Goal: Transaction & Acquisition: Purchase product/service

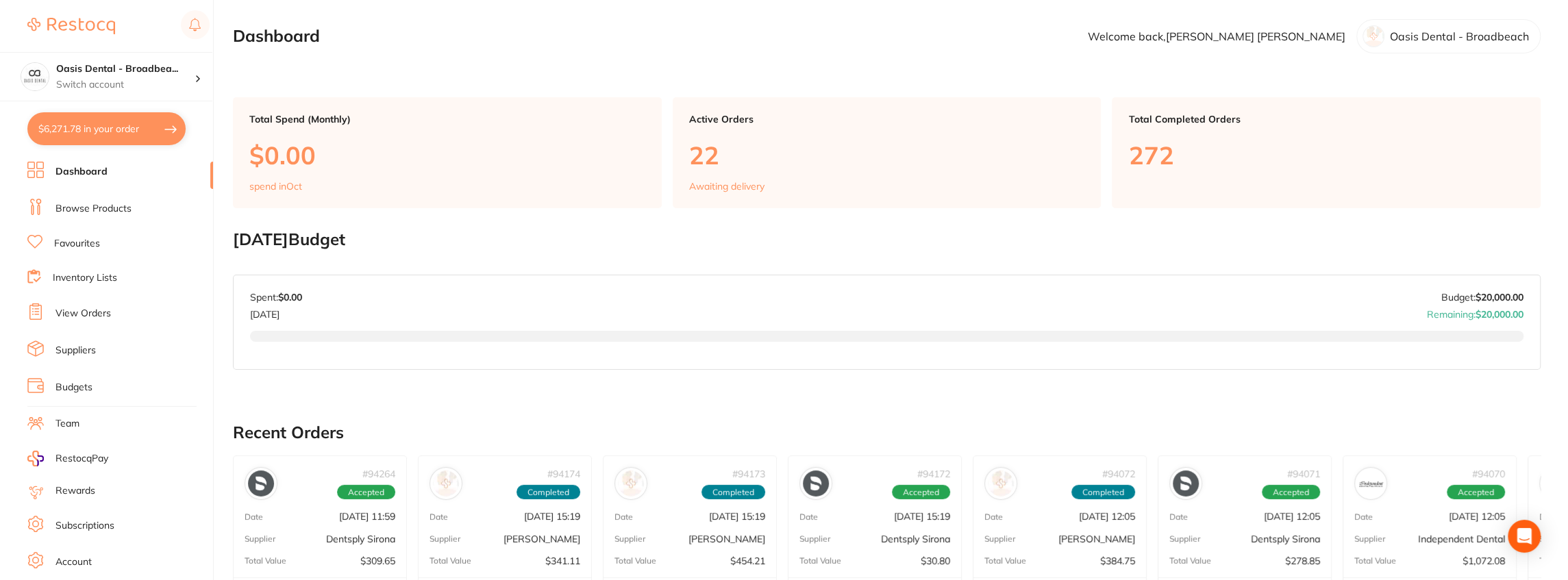
click at [115, 210] on link "Browse Products" at bounding box center [93, 209] width 76 height 14
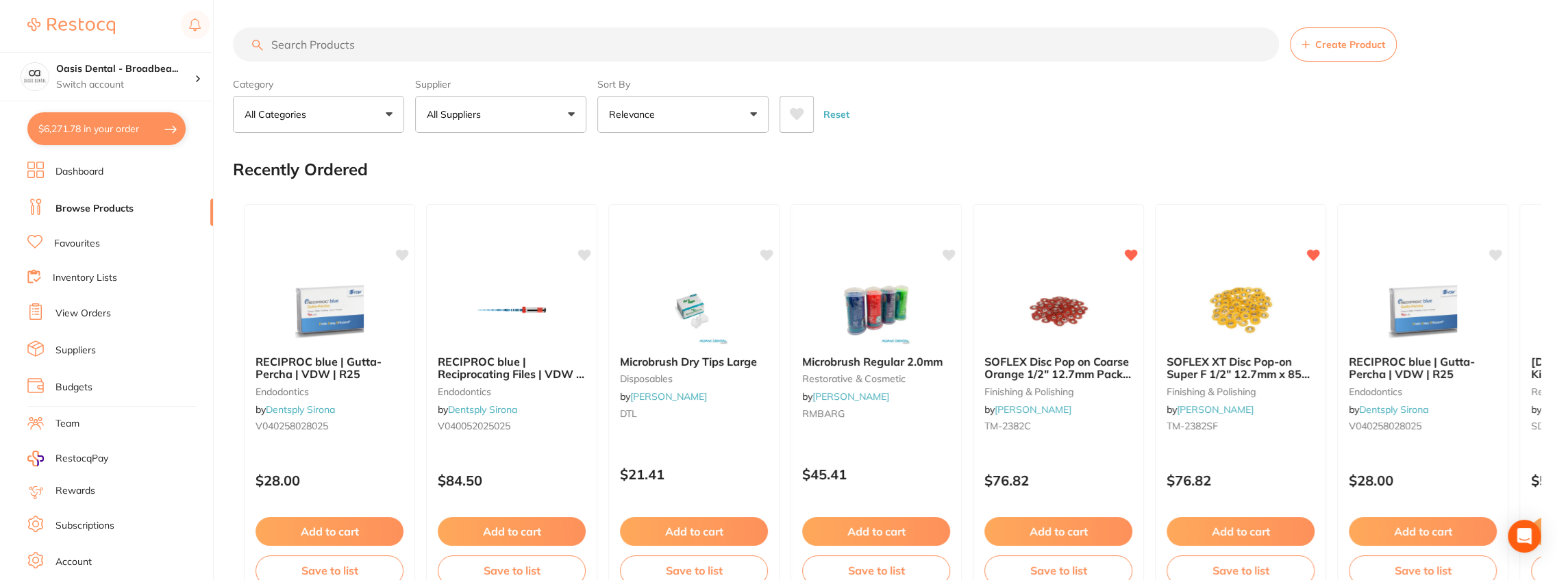
click at [572, 115] on button "All Suppliers" at bounding box center [500, 114] width 171 height 37
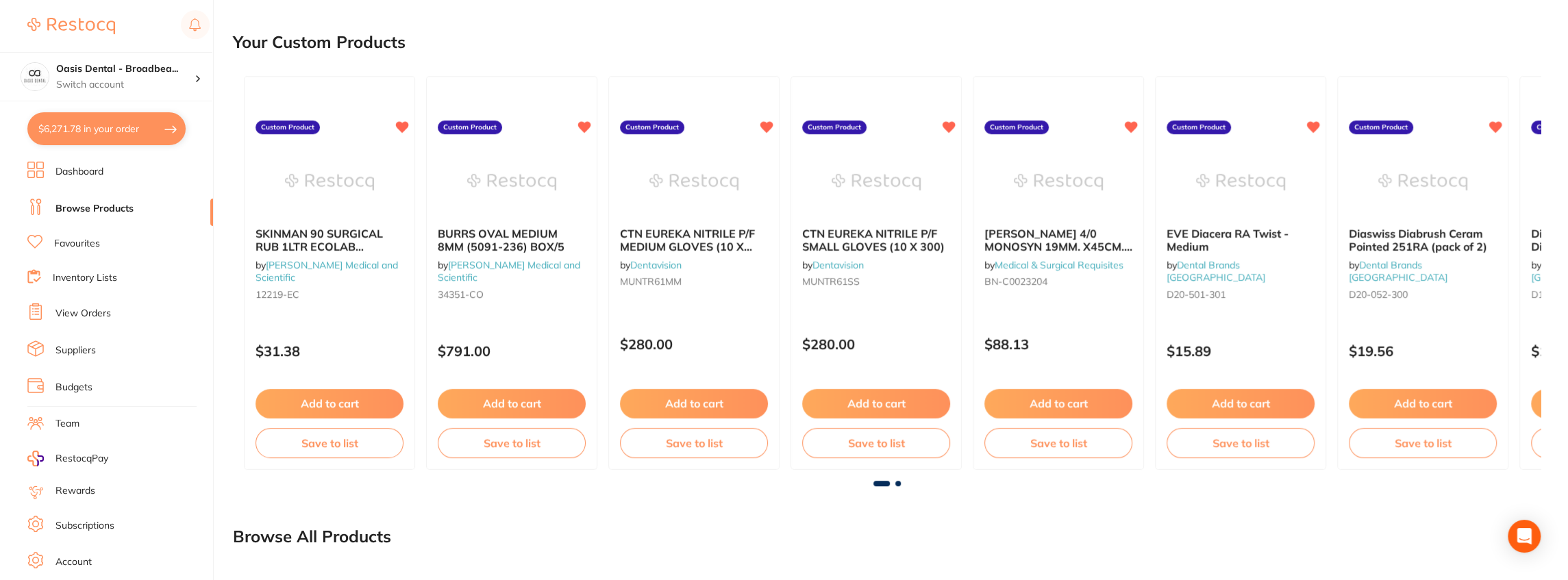
scroll to position [685, 0]
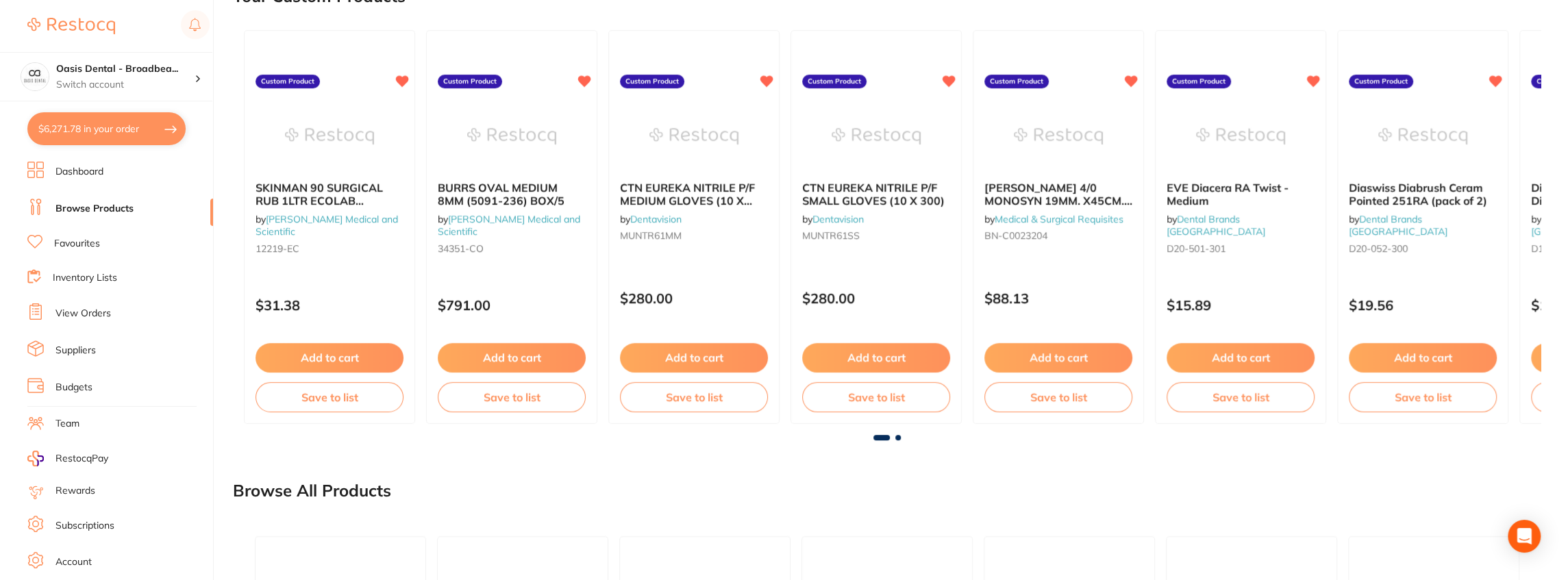
click at [126, 132] on button "$6,271.78 in your order" at bounding box center [106, 129] width 159 height 33
checkbox input "true"
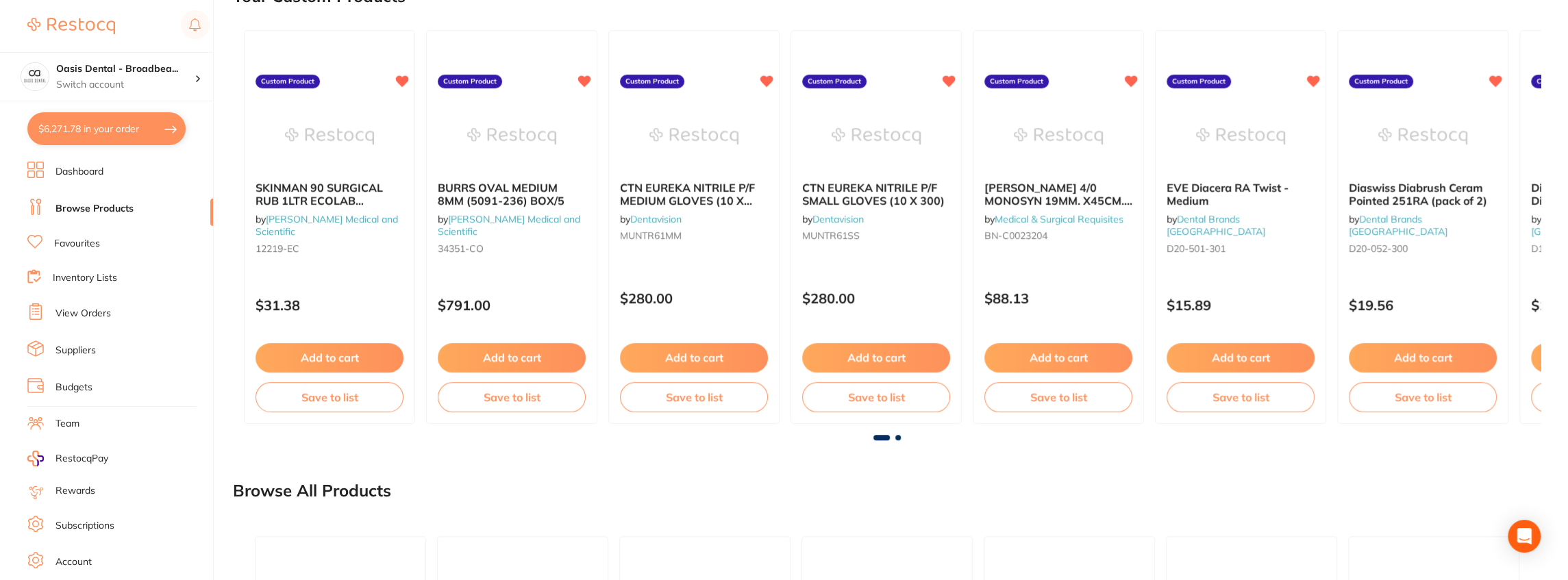
checkbox input "true"
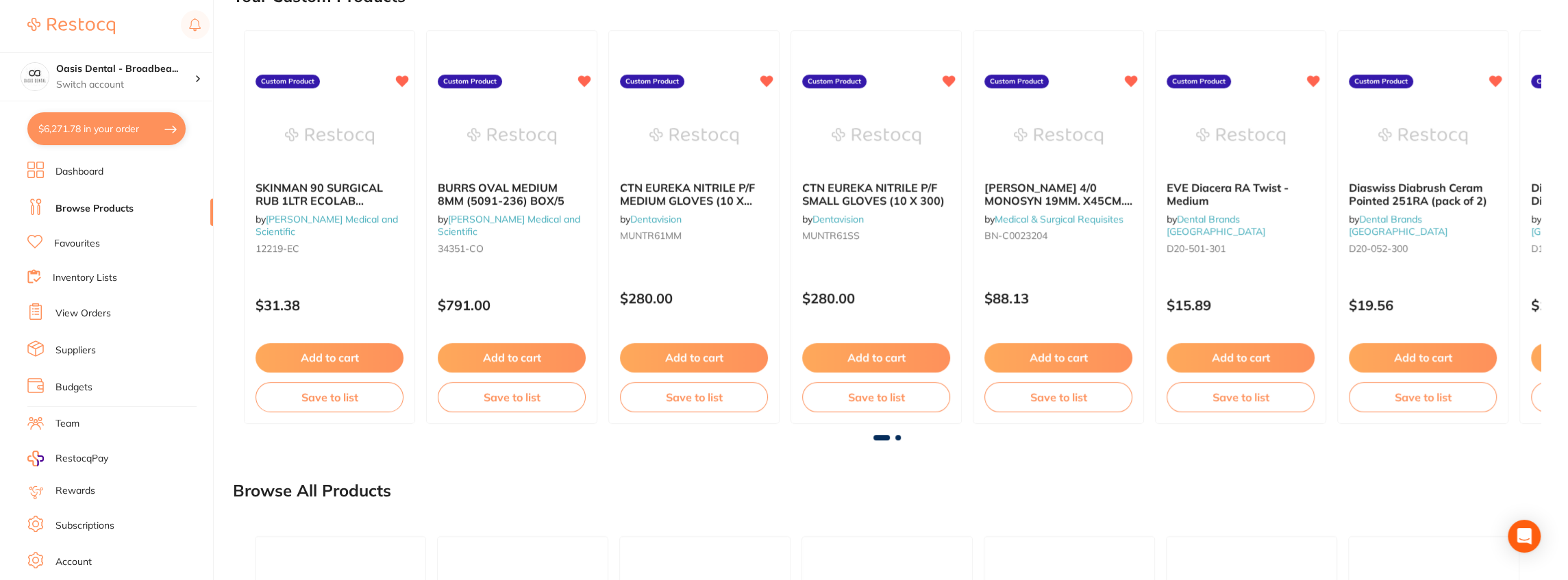
checkbox input "true"
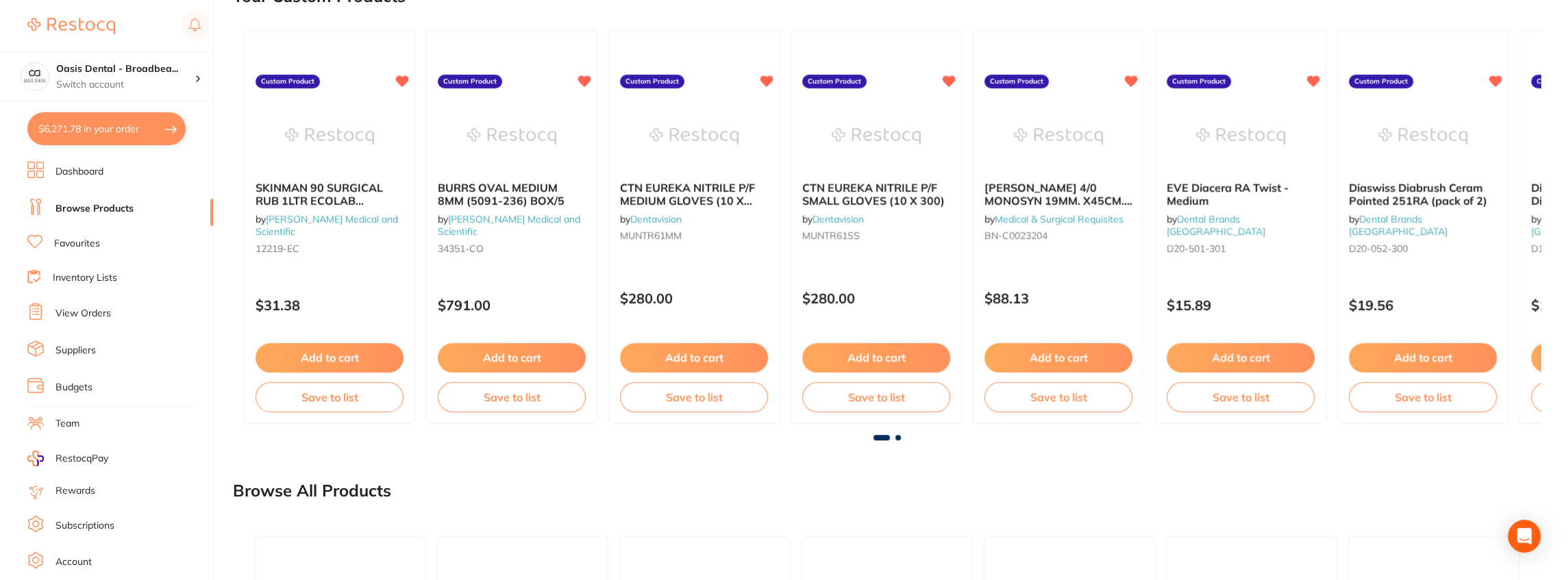
checkbox input "true"
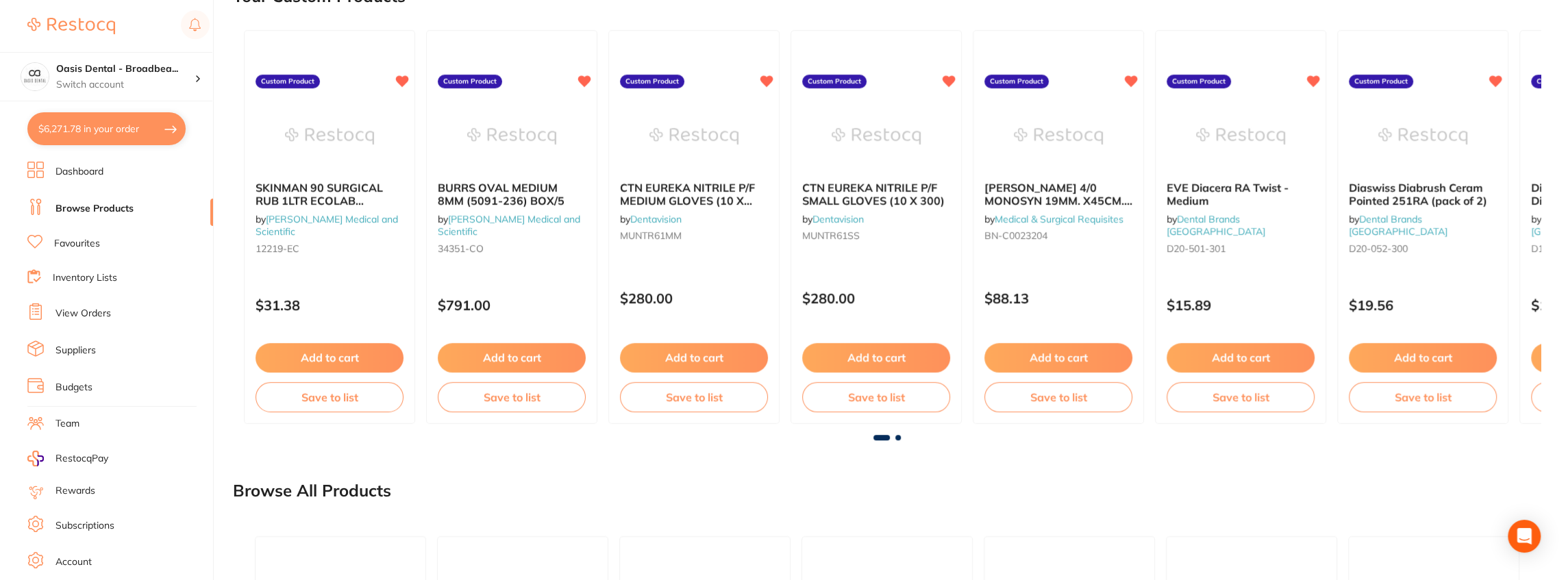
checkbox input "true"
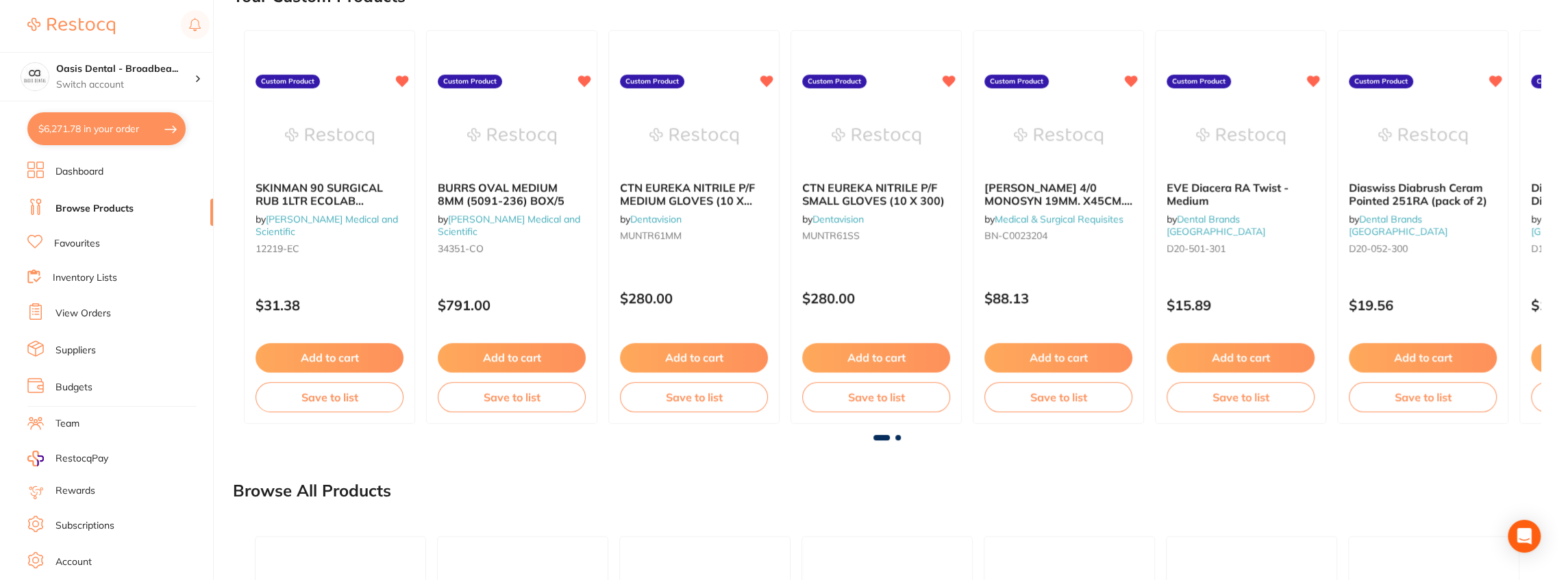
checkbox input "true"
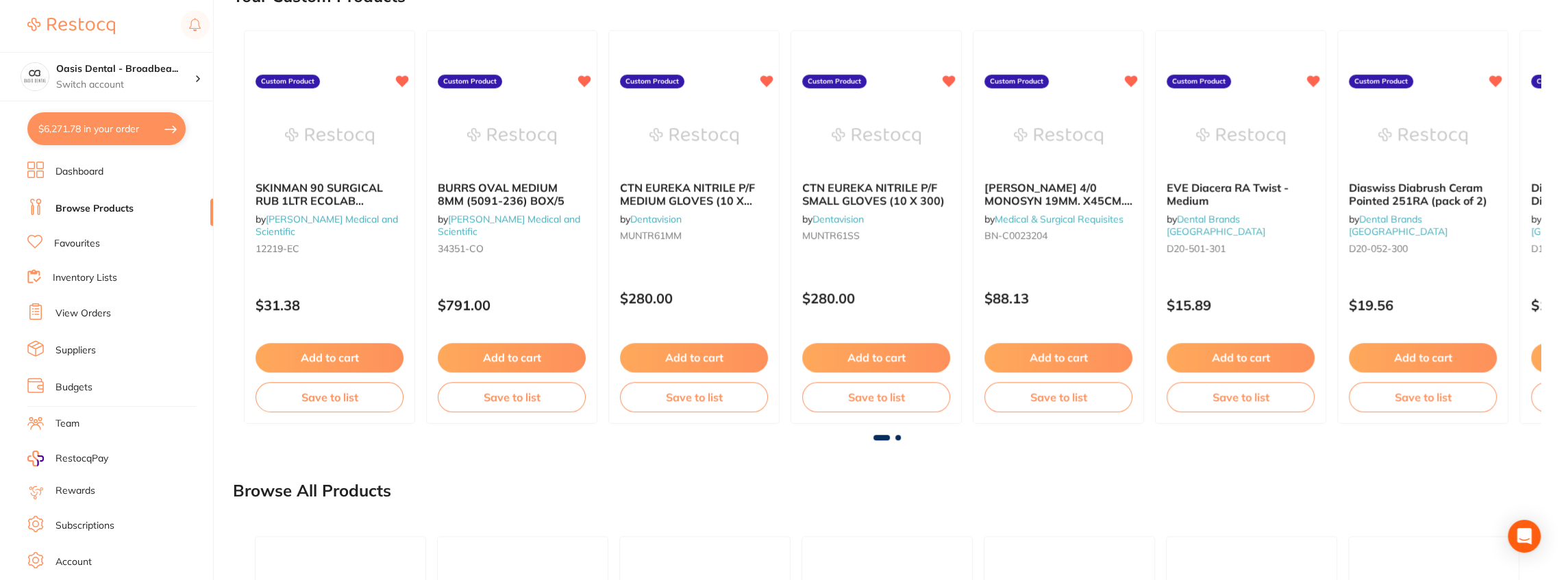
checkbox input "true"
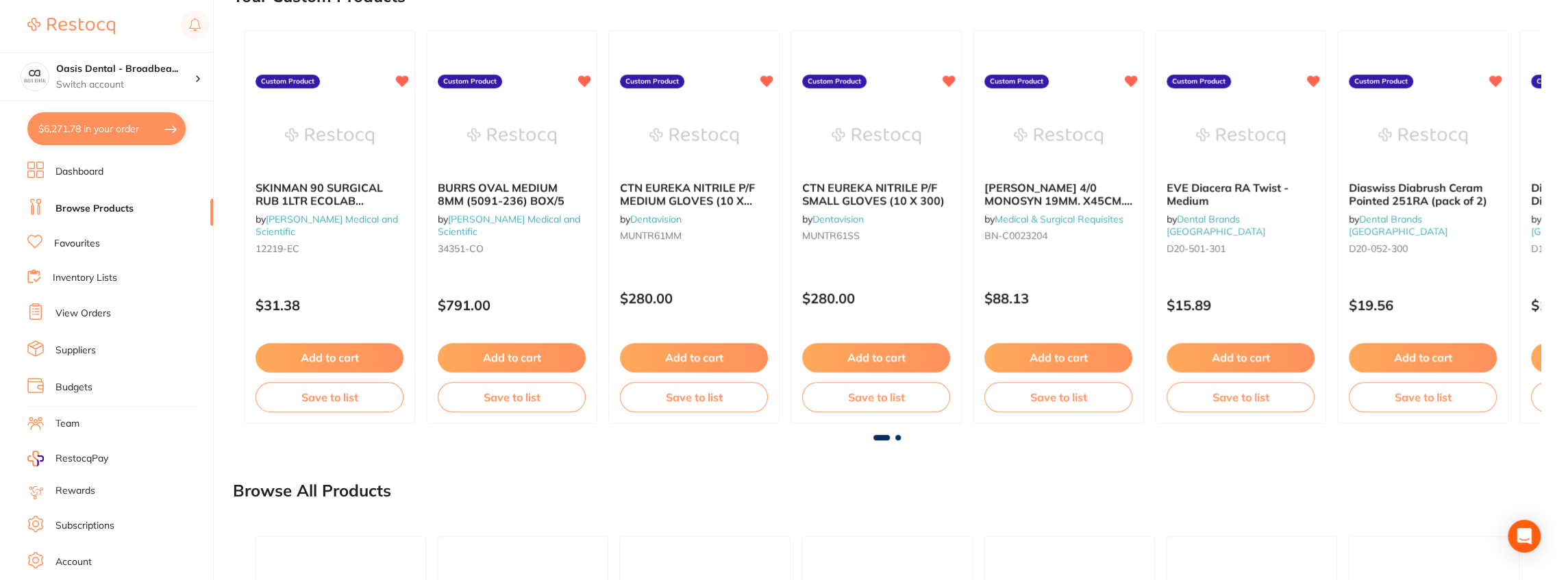
checkbox input "true"
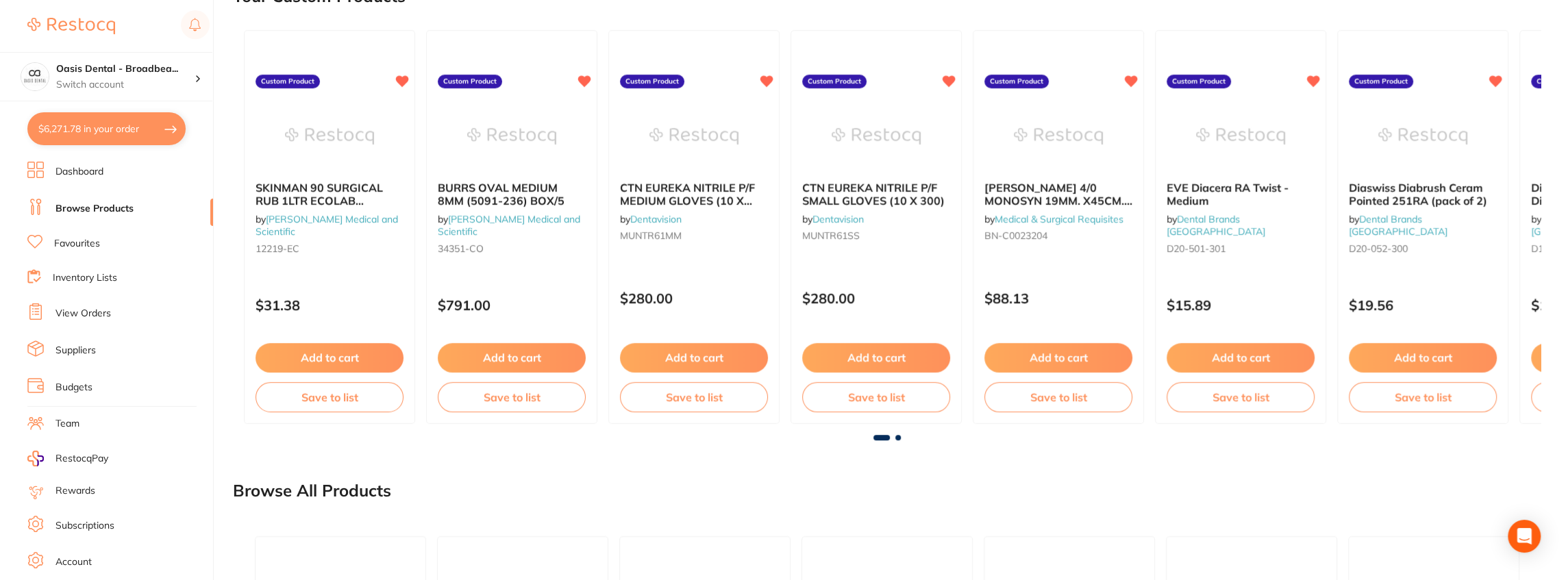
checkbox input "true"
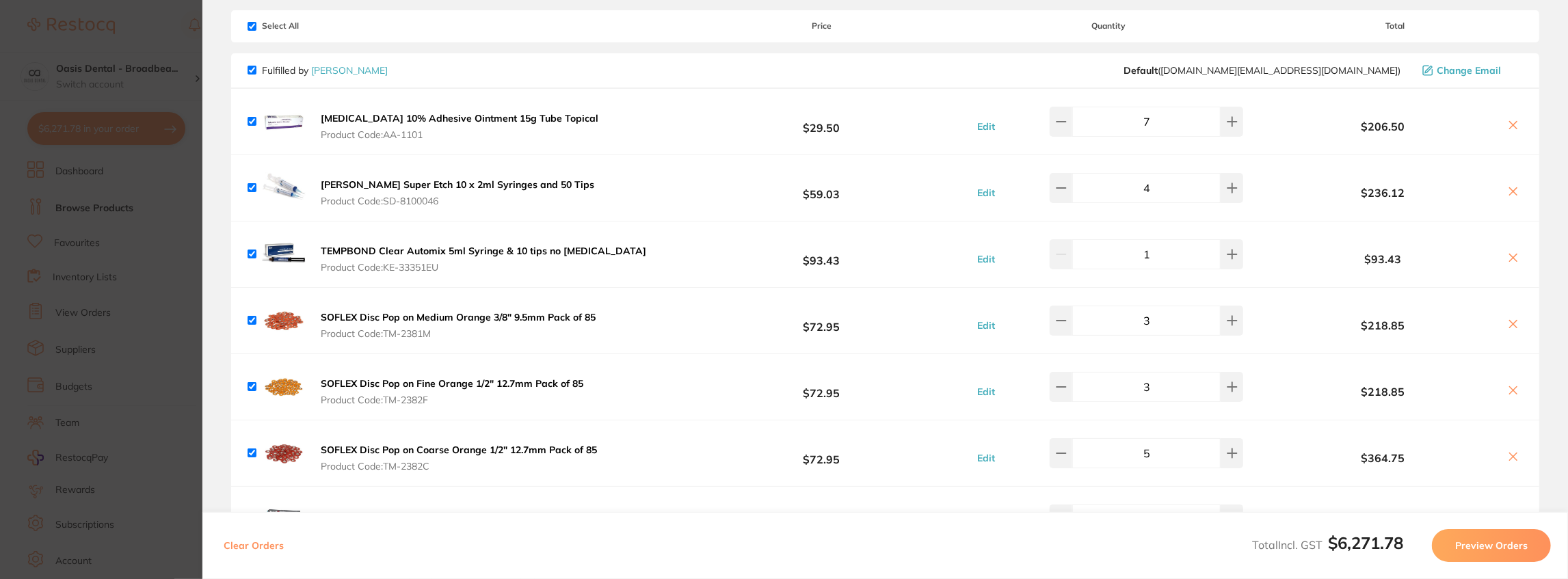
scroll to position [0, 0]
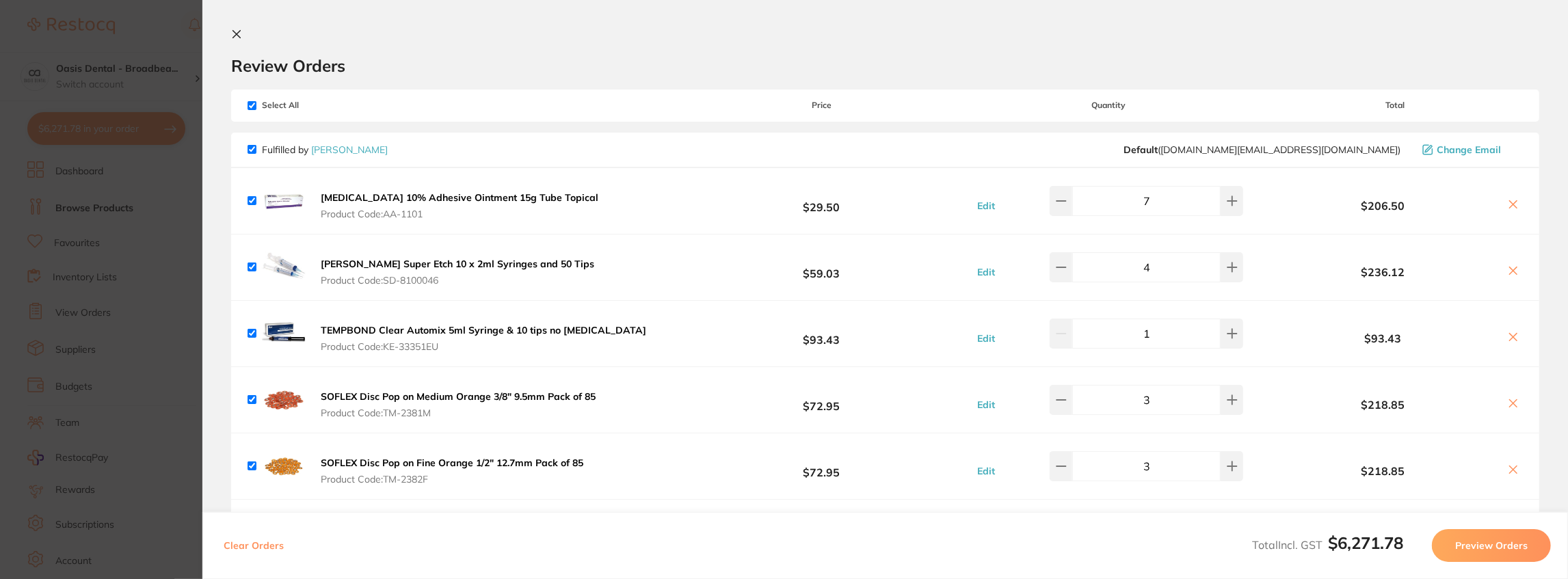
click at [238, 32] on icon at bounding box center [237, 34] width 8 height 8
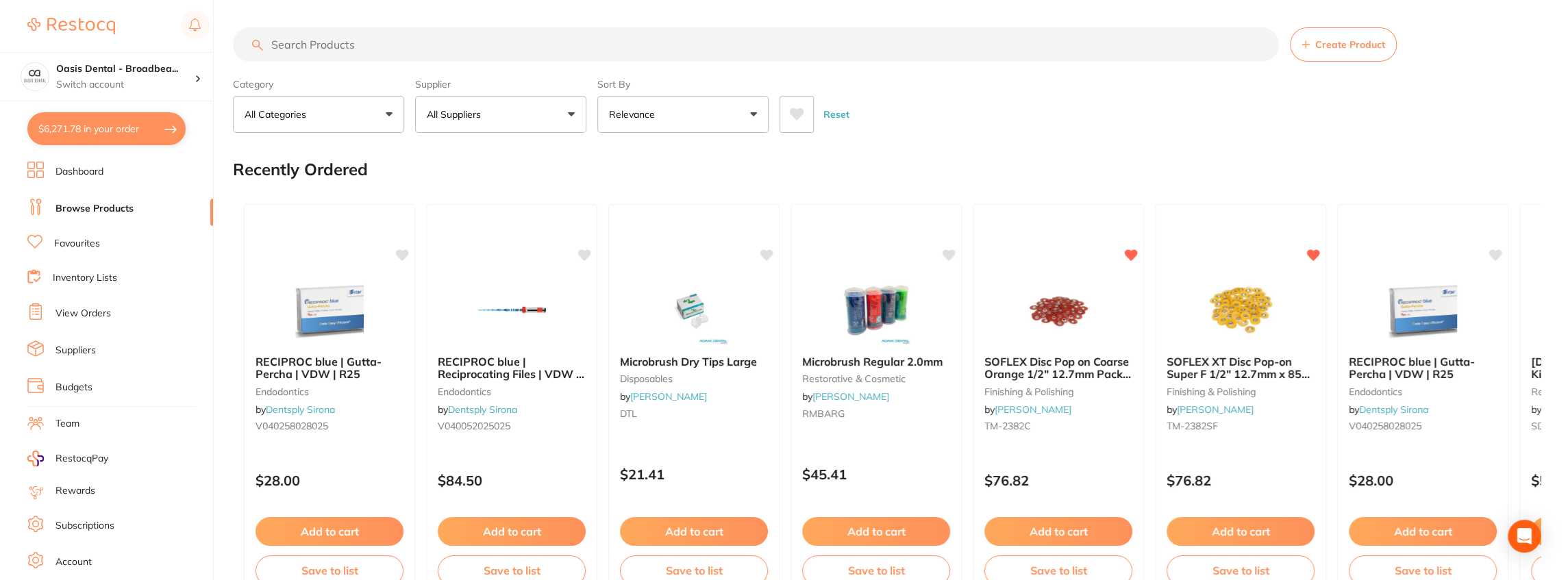
click at [350, 46] on input "search" at bounding box center [756, 45] width 1046 height 34
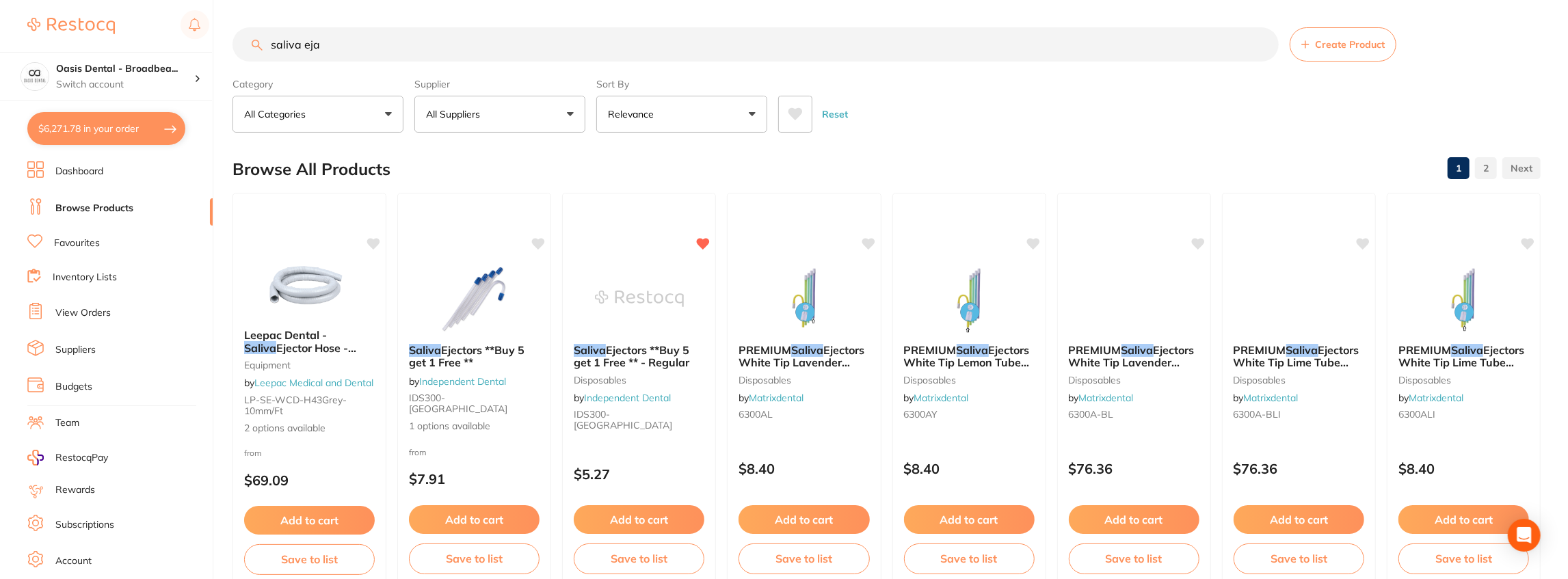
scroll to position [206, 0]
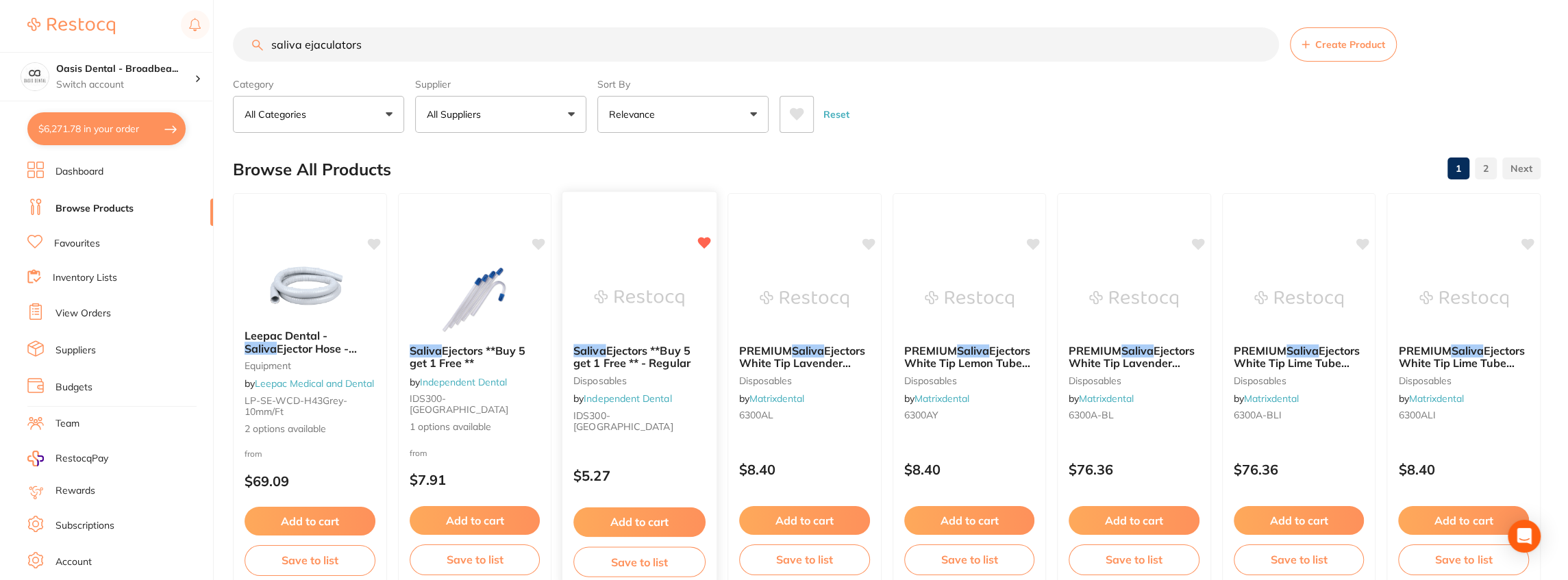
click at [619, 510] on button "Add to cart" at bounding box center [639, 522] width 132 height 29
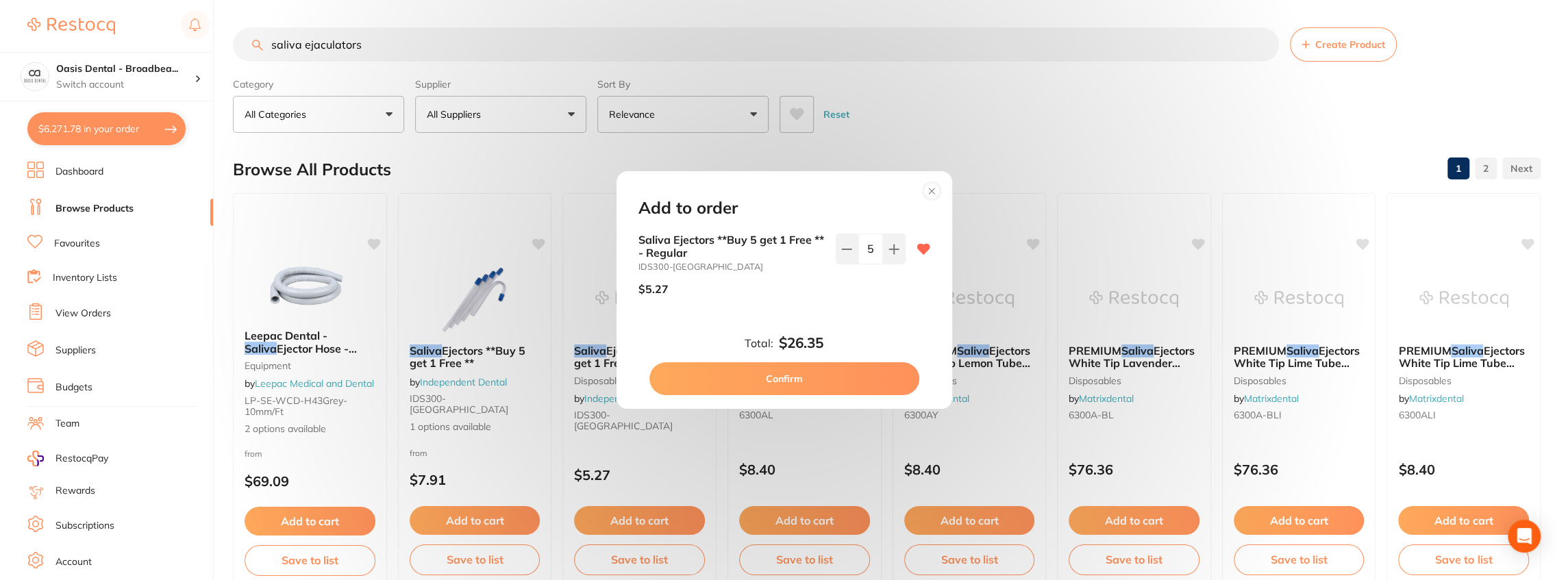
click at [933, 189] on icon at bounding box center [931, 191] width 5 height 5
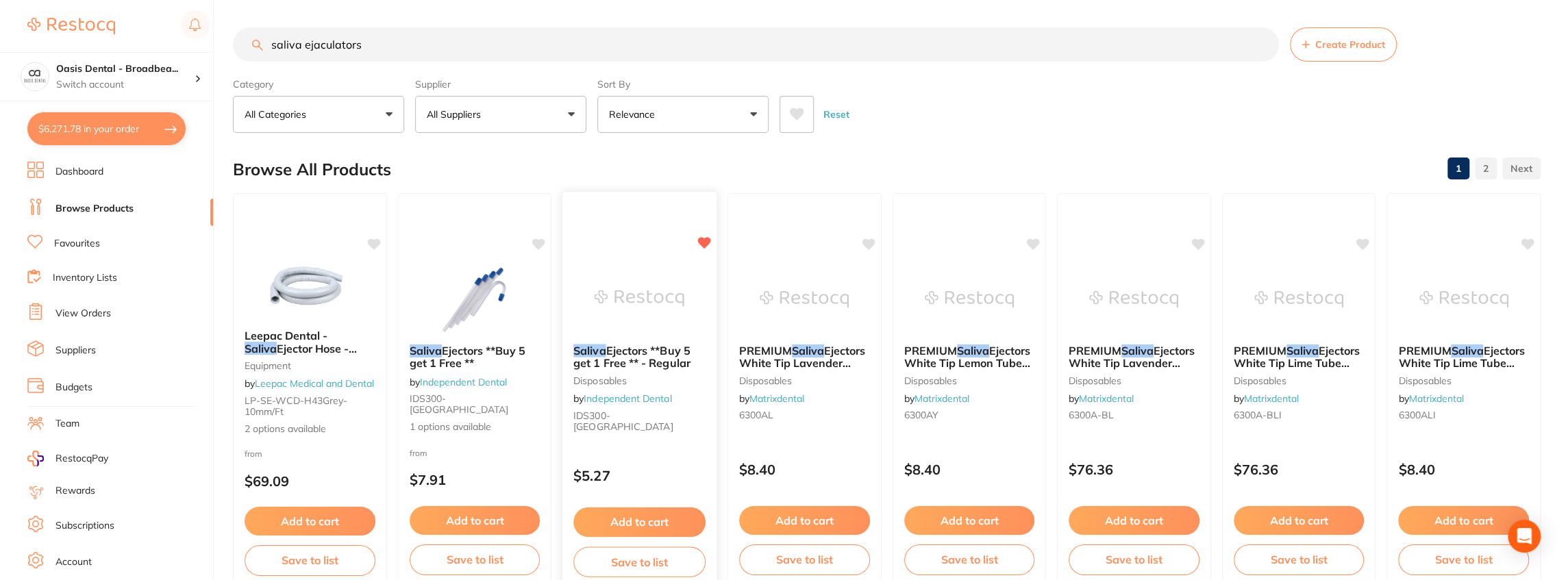
click at [637, 518] on button "Add to cart" at bounding box center [639, 522] width 132 height 29
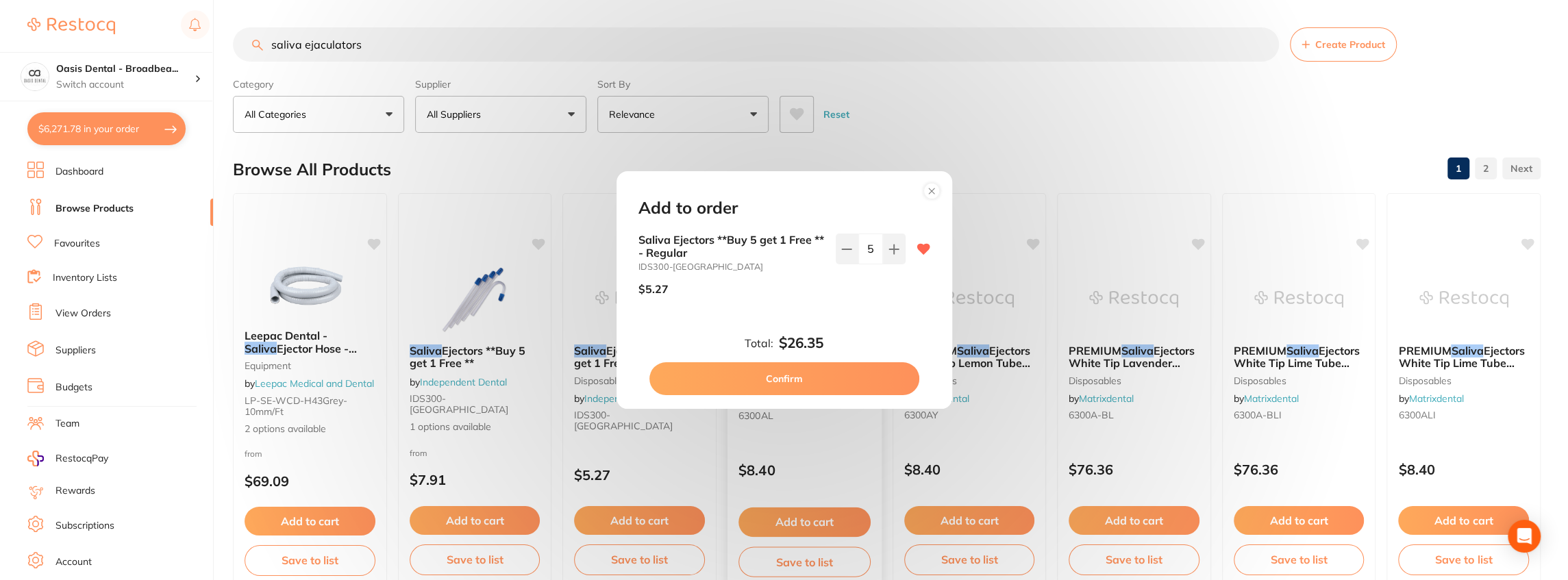
click at [802, 378] on button "Confirm" at bounding box center [784, 379] width 270 height 33
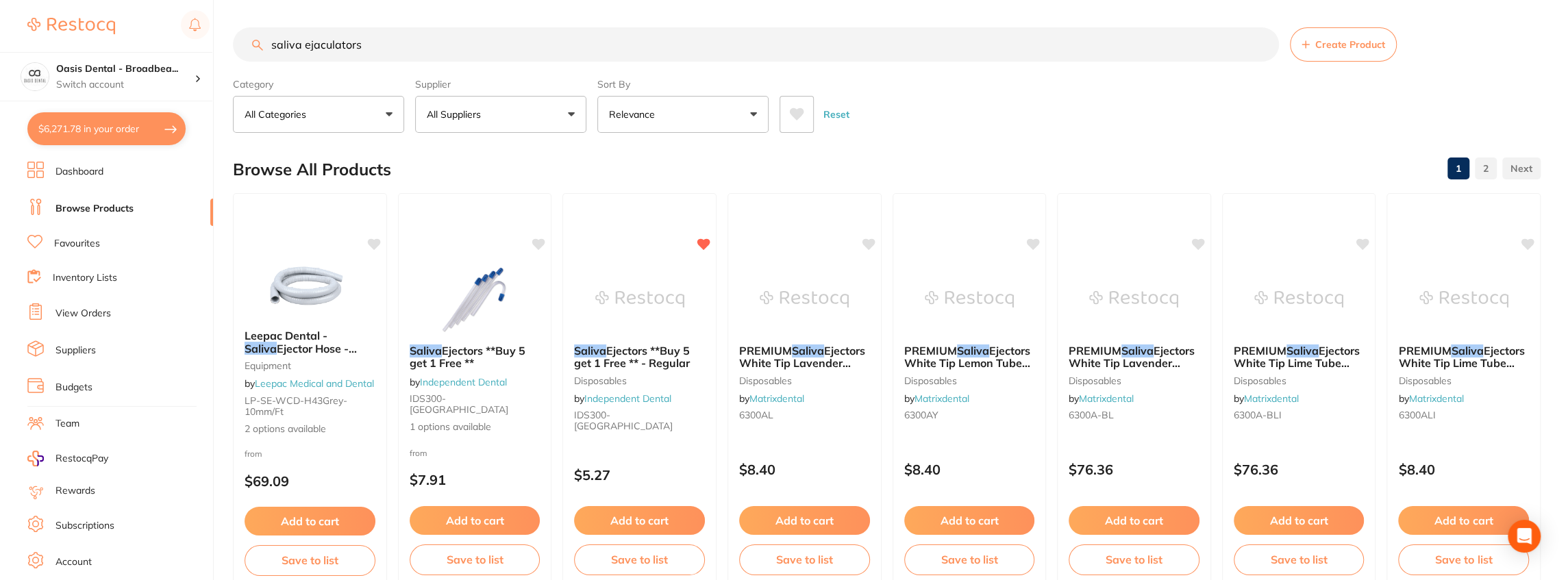
click at [442, 36] on input "saliva ejaculators" at bounding box center [756, 45] width 1046 height 34
drag, startPoint x: 359, startPoint y: 45, endPoint x: 243, endPoint y: 50, distance: 116.1
click at [243, 50] on input "saliva ejaculatorspd120111-1E" at bounding box center [756, 45] width 1046 height 34
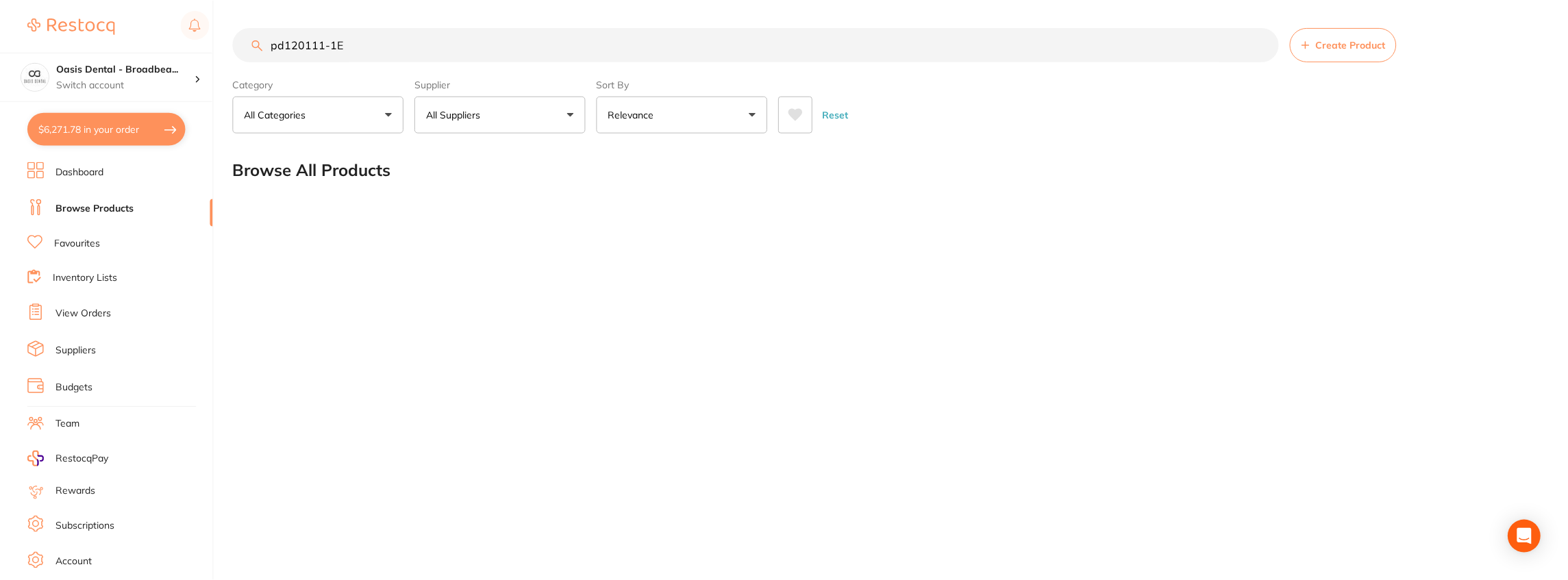
scroll to position [0, 0]
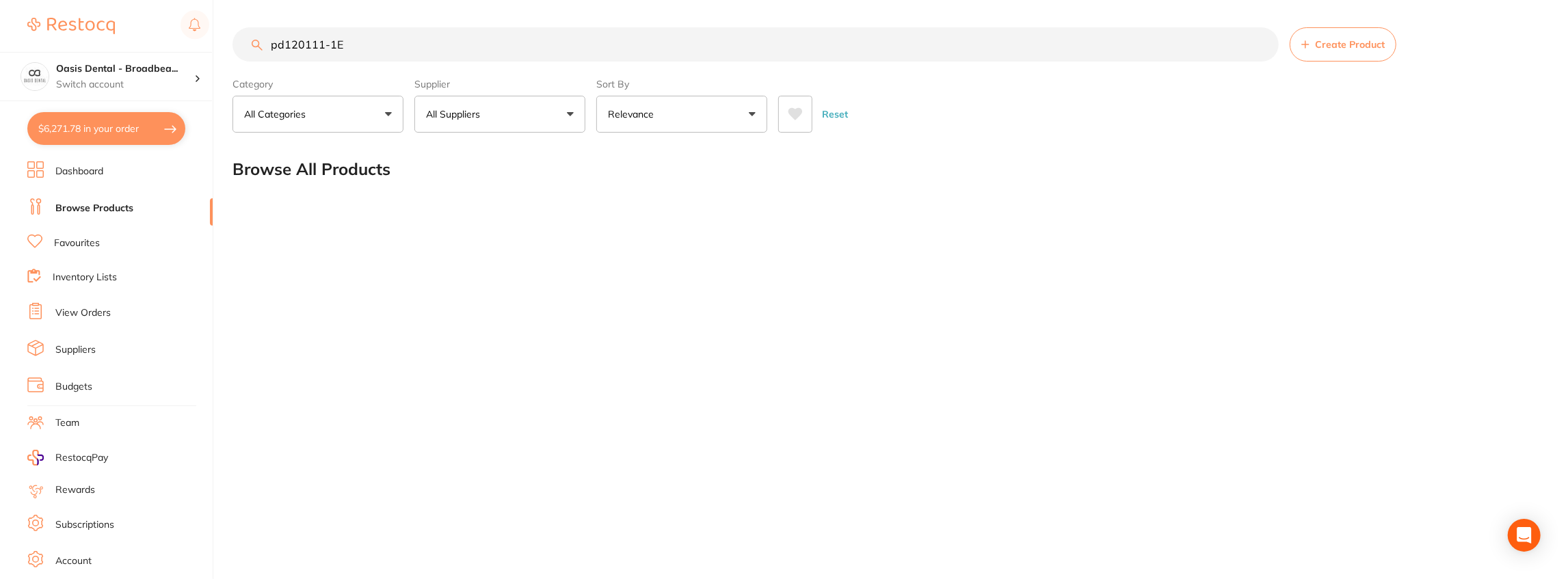
type input "pd120111-1E"
click at [619, 319] on div "pd120111-1E Create Product Category All Categories All Categories No categories…" at bounding box center [900, 289] width 1335 height 579
click at [565, 122] on button "All Suppliers" at bounding box center [500, 114] width 171 height 37
drag, startPoint x: 394, startPoint y: 37, endPoint x: 157, endPoint y: 44, distance: 237.1
click at [157, 44] on div "$6,271.78 Oasis Dental - Broadbea... Switch account Oasis Dental - Broadbeach $…" at bounding box center [784, 289] width 1568 height 579
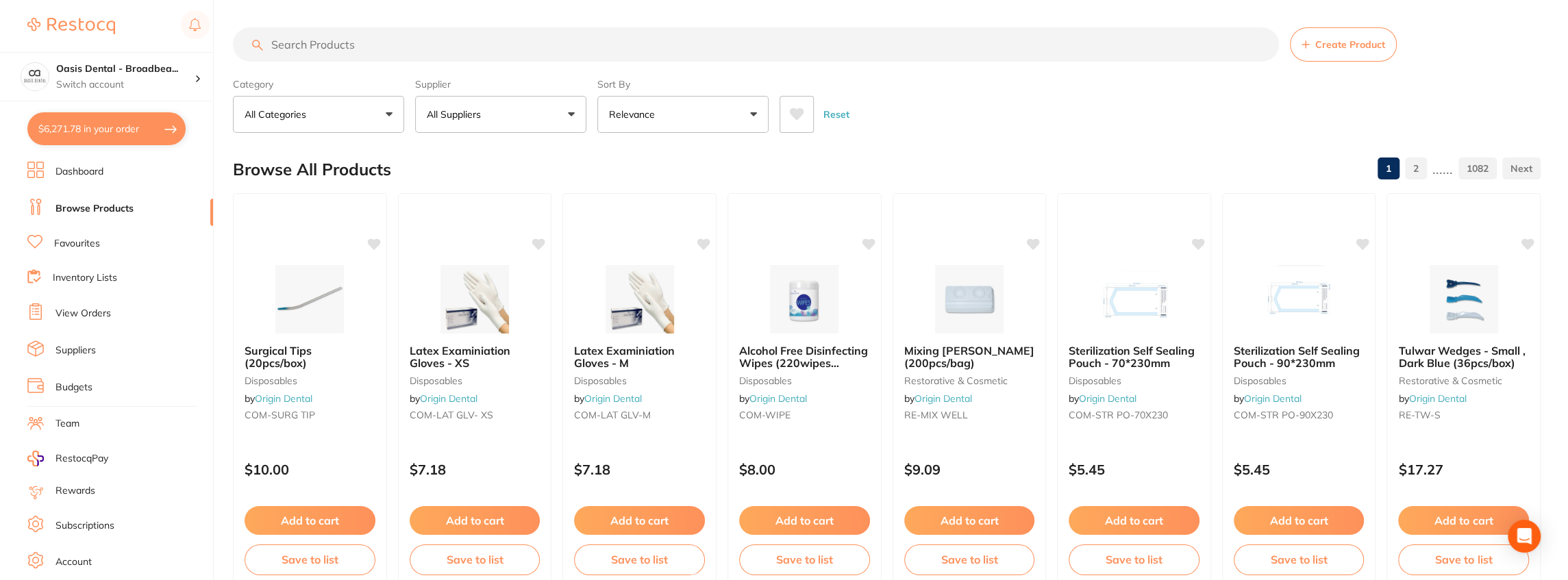
click at [572, 114] on button "All Suppliers" at bounding box center [500, 114] width 171 height 37
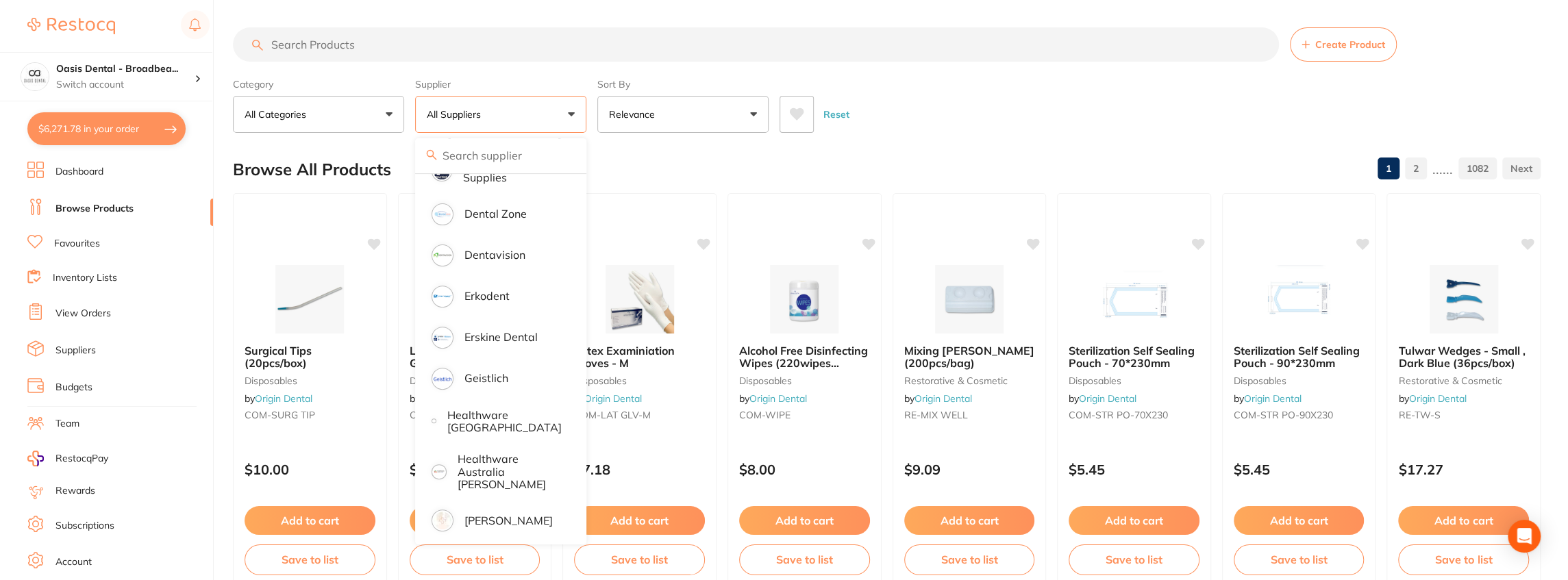
scroll to position [502, 0]
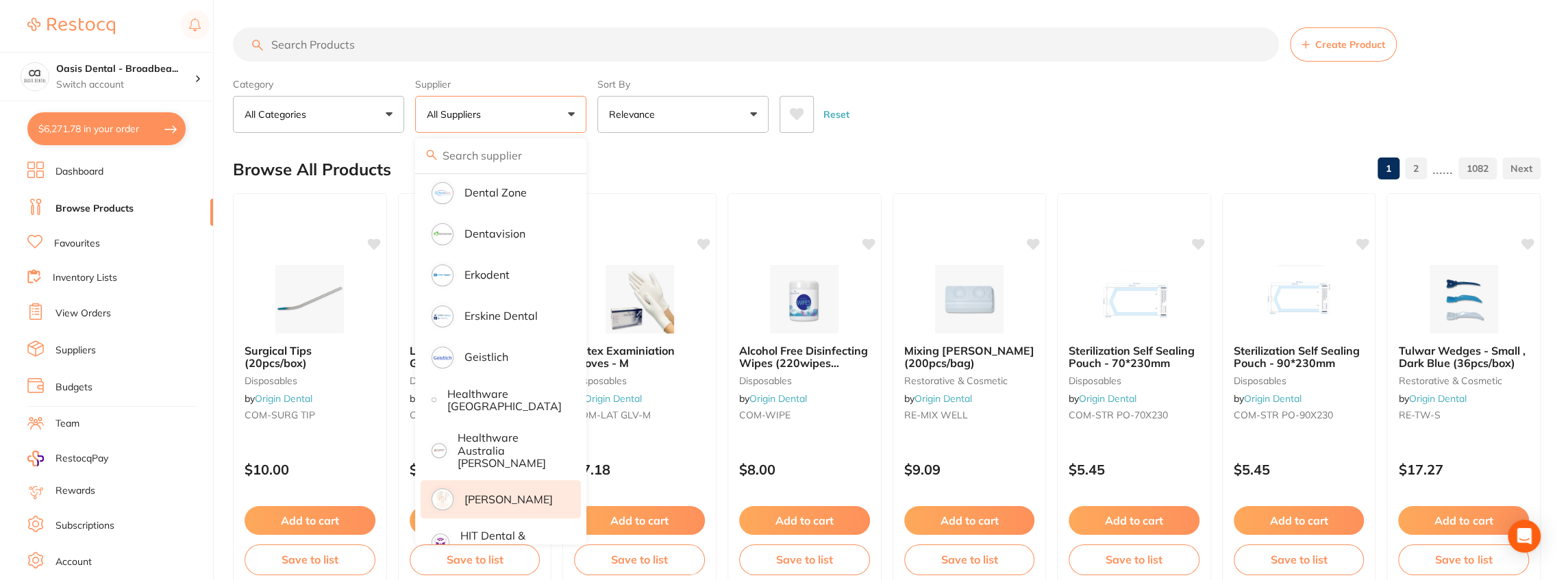
click at [541, 493] on p "[PERSON_NAME]" at bounding box center [508, 499] width 88 height 12
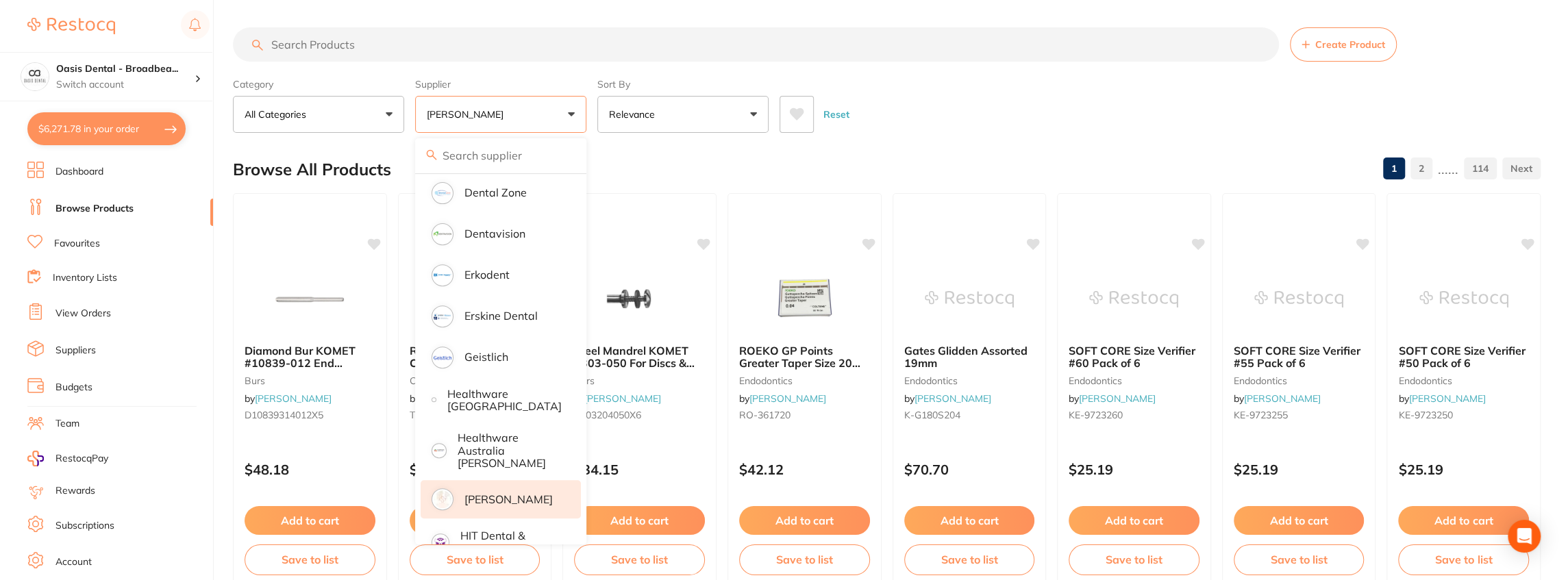
click at [972, 80] on div "Category All Categories All Categories 3D Printing anaesthetic articulating bur…" at bounding box center [887, 103] width 1308 height 60
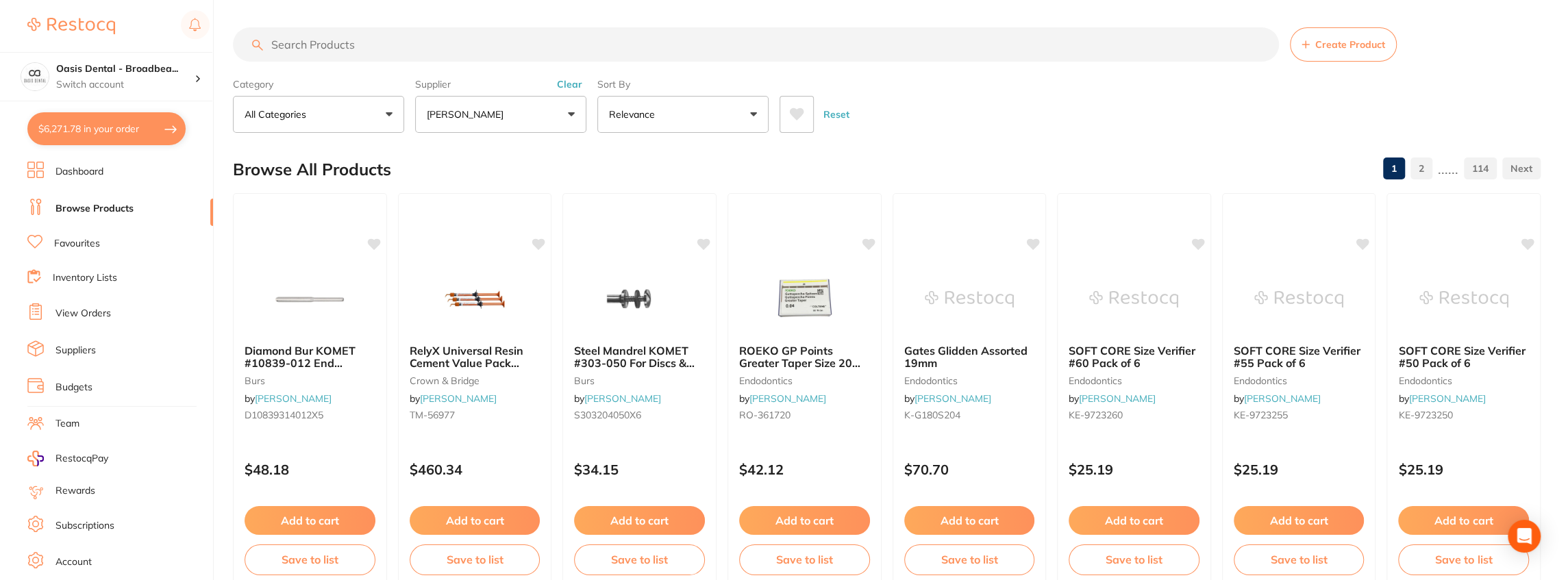
click at [395, 48] on input "search" at bounding box center [756, 45] width 1046 height 34
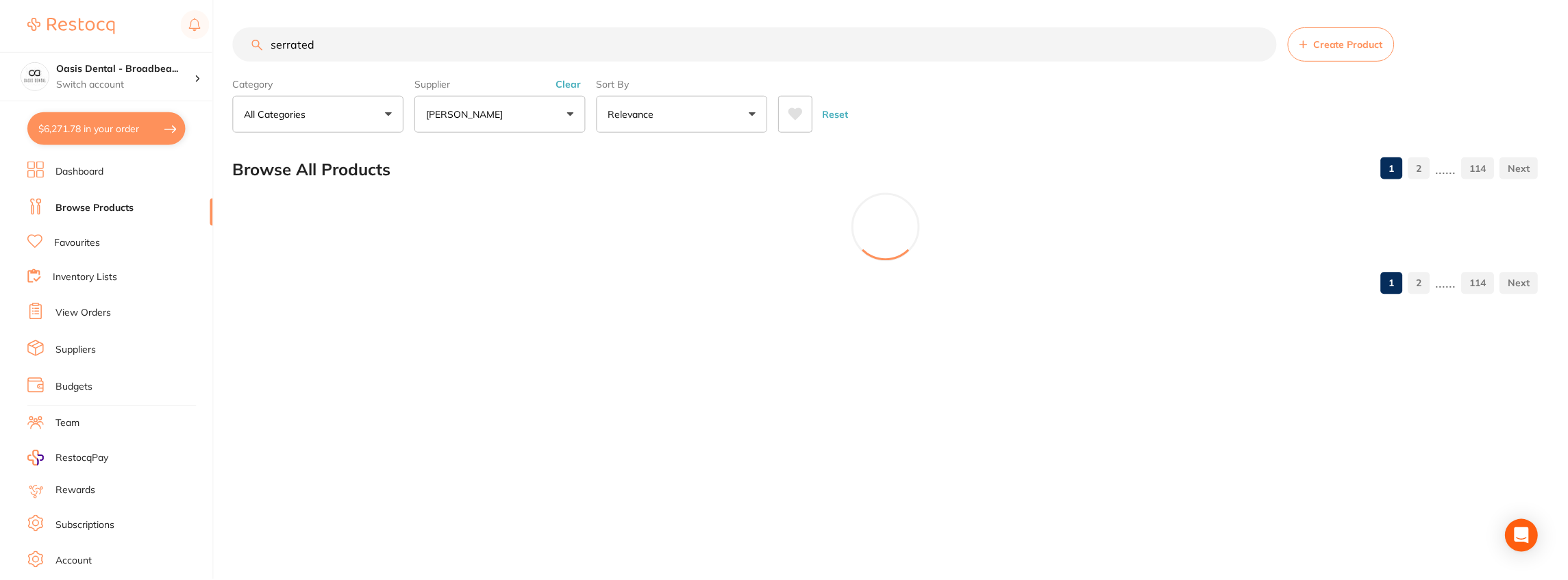
scroll to position [293, 0]
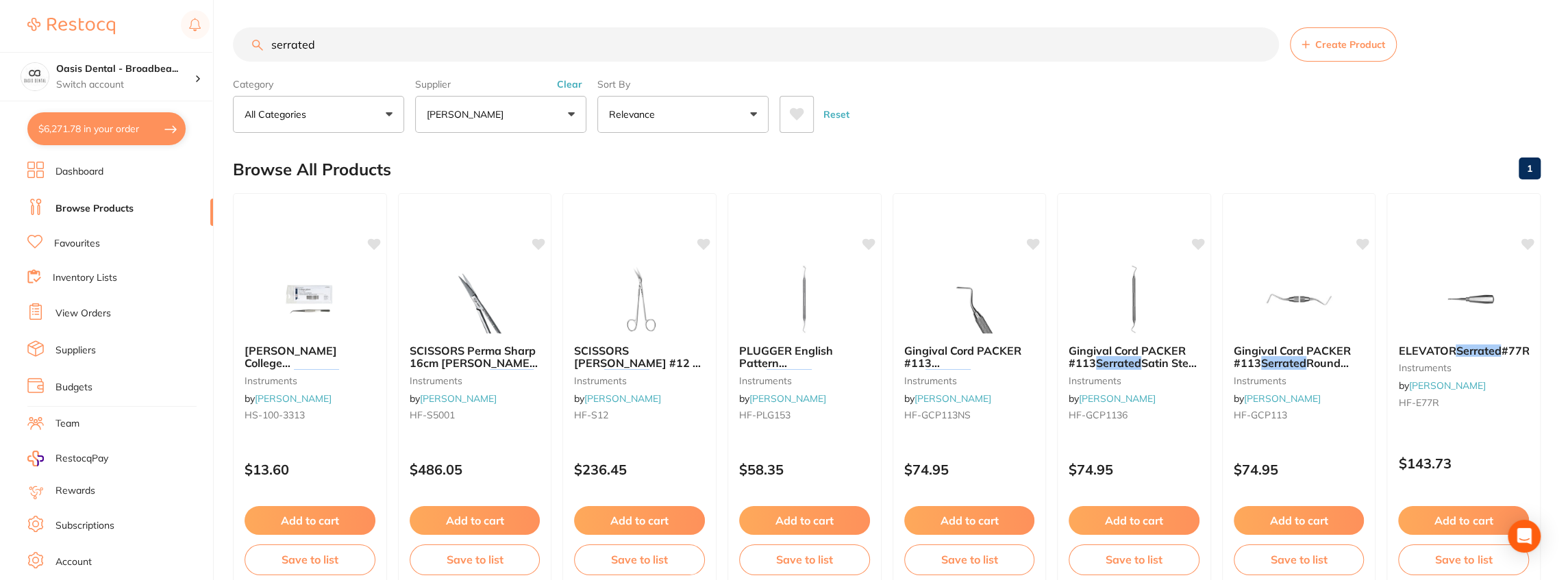
type input "serrated"
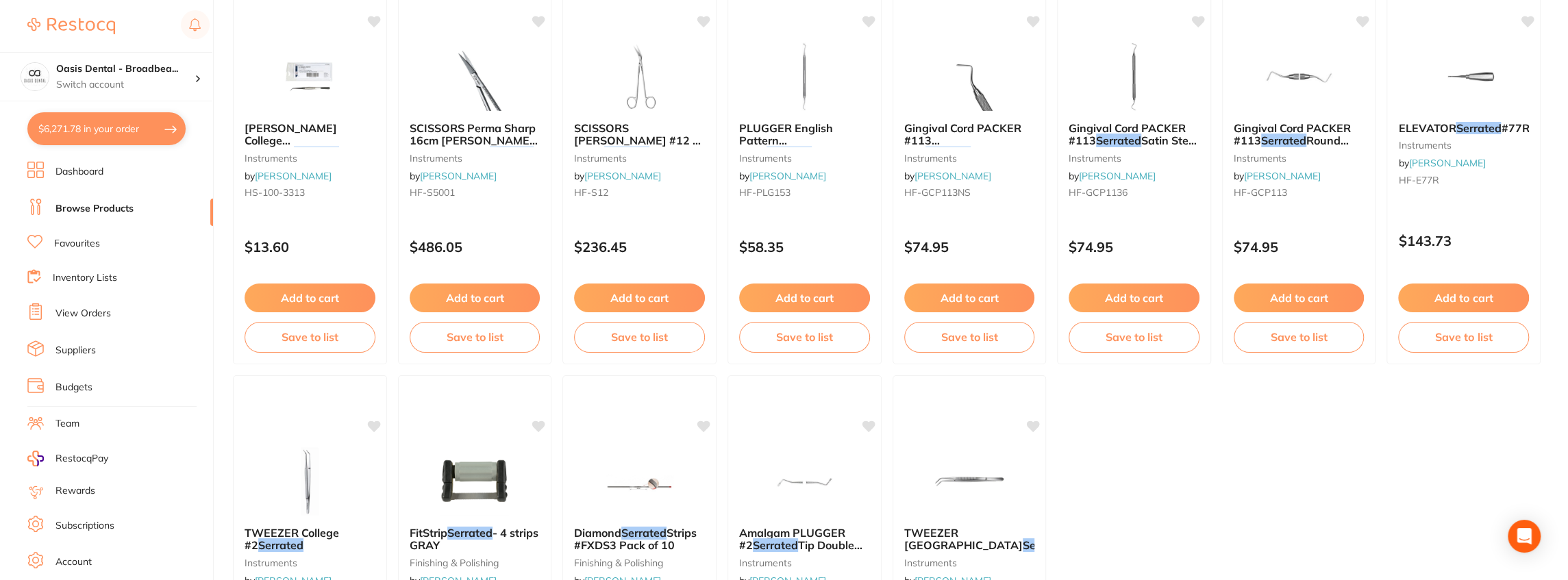
scroll to position [365, 0]
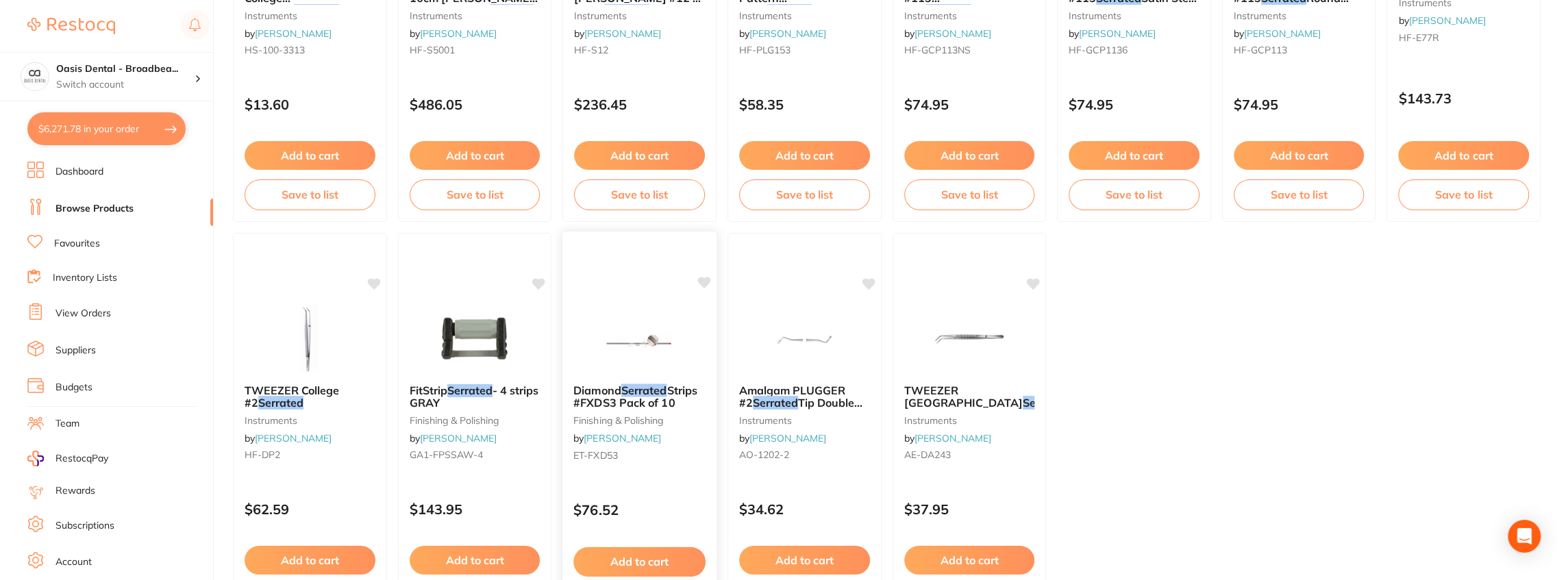
click at [700, 284] on icon at bounding box center [704, 283] width 14 height 14
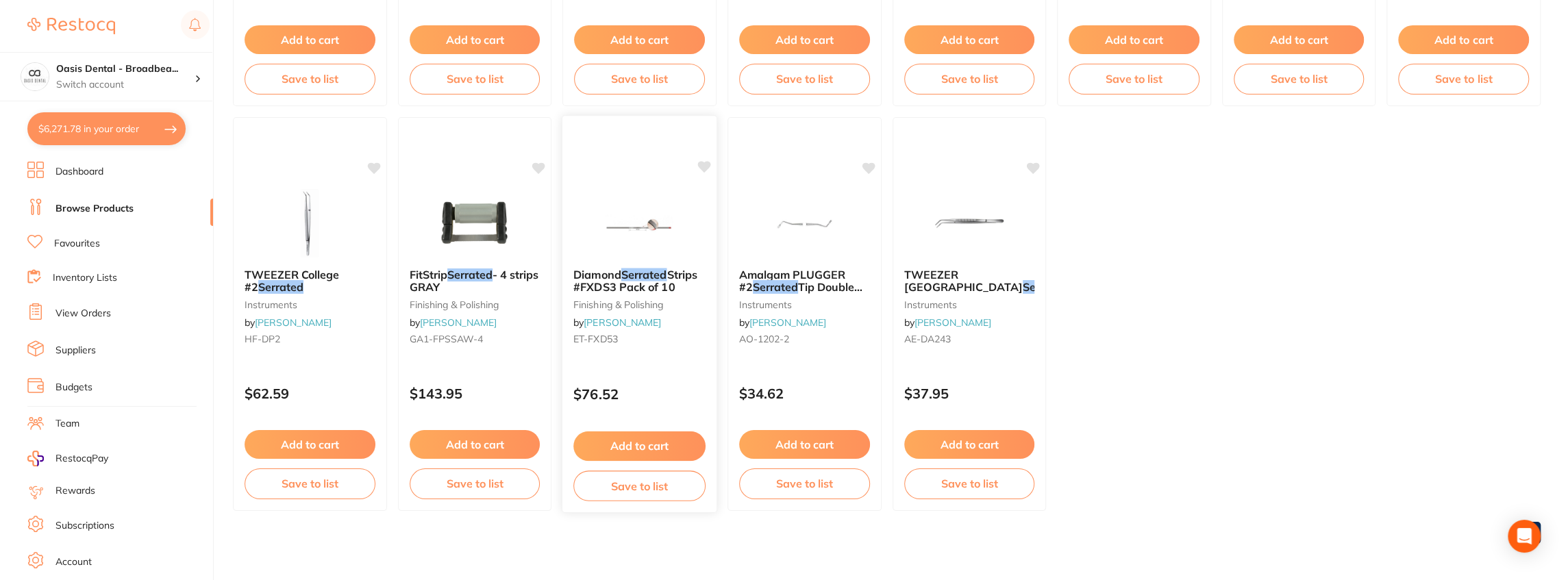
scroll to position [482, 0]
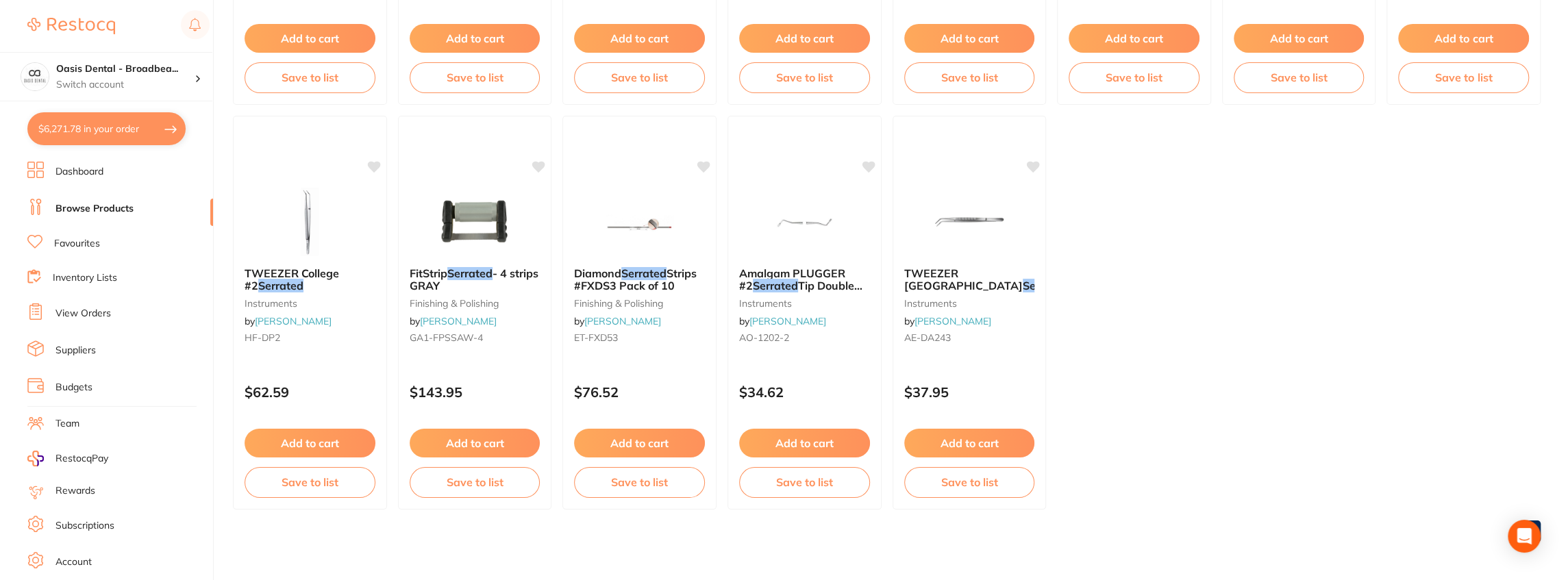
click at [643, 439] on button "Add to cart" at bounding box center [639, 443] width 131 height 29
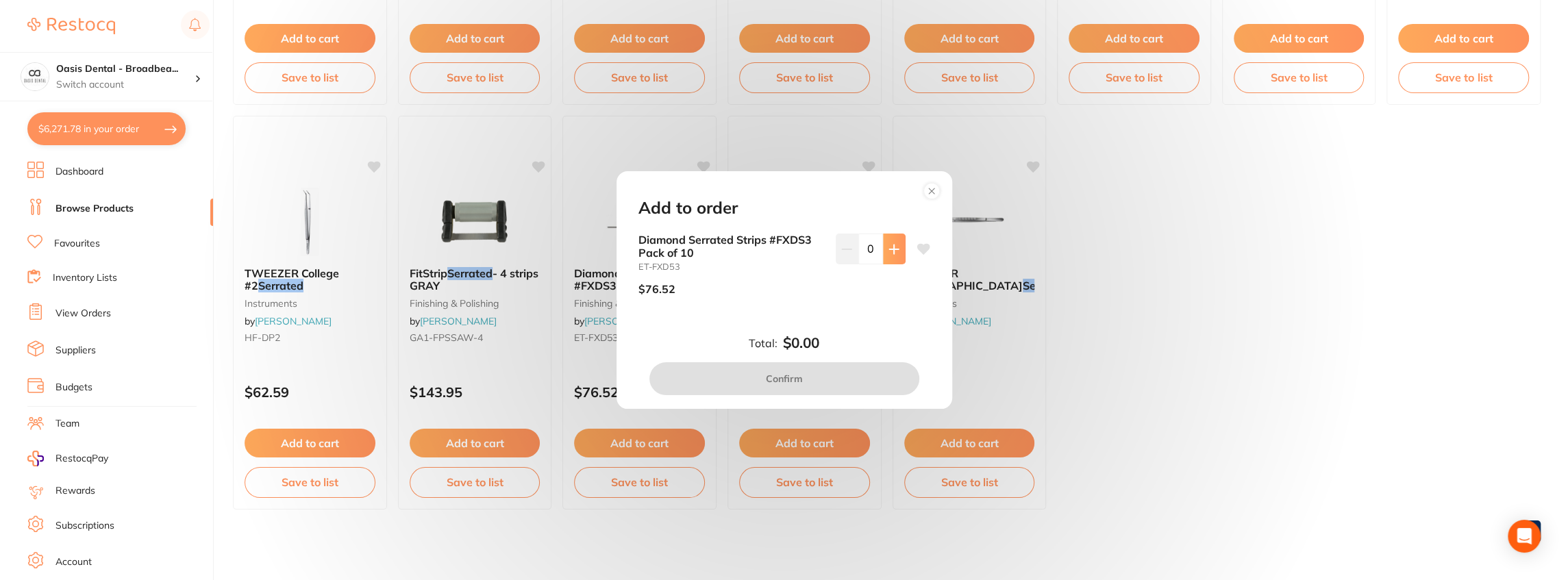
click at [883, 249] on button at bounding box center [895, 248] width 22 height 30
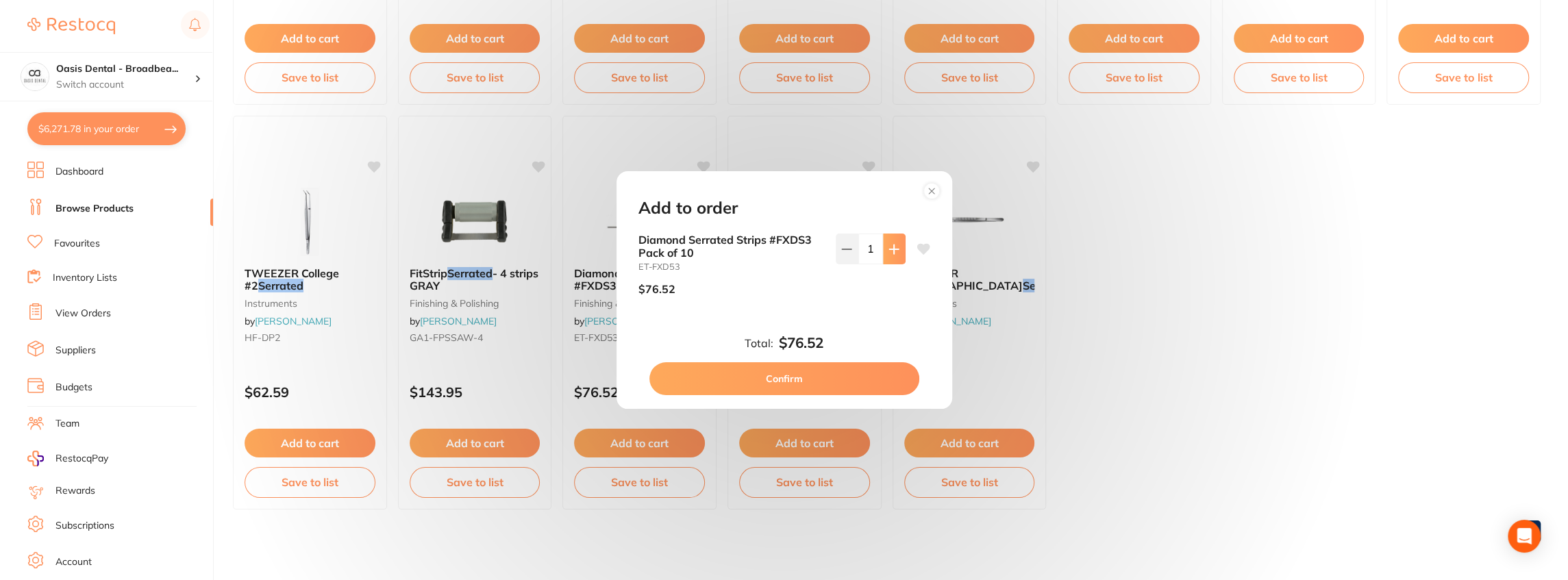
click at [890, 251] on icon at bounding box center [894, 248] width 9 height 9
type input "2"
click at [801, 379] on button "Confirm" at bounding box center [784, 379] width 270 height 33
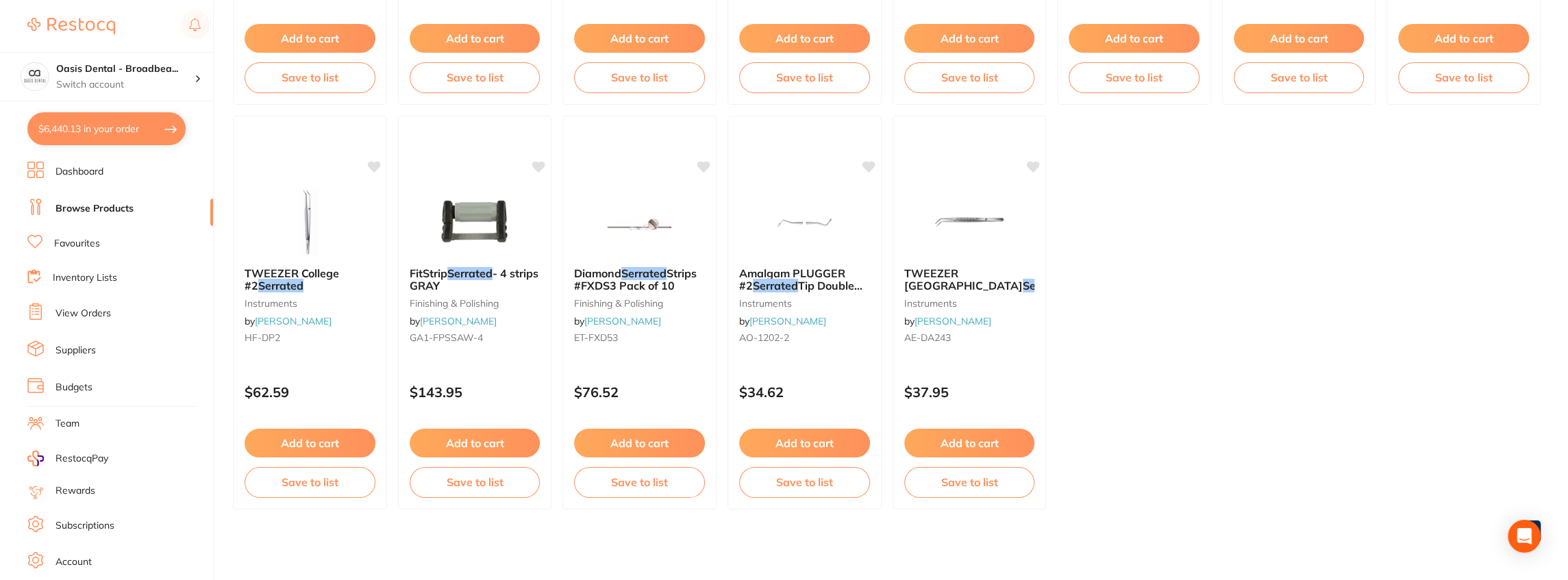
checkbox input "false"
click at [705, 164] on icon at bounding box center [703, 165] width 13 height 12
click at [702, 156] on div "Diamond Serrated Strips #FXDS3 Pack of 10 finishing & polishing by Henry Schein…" at bounding box center [639, 313] width 155 height 398
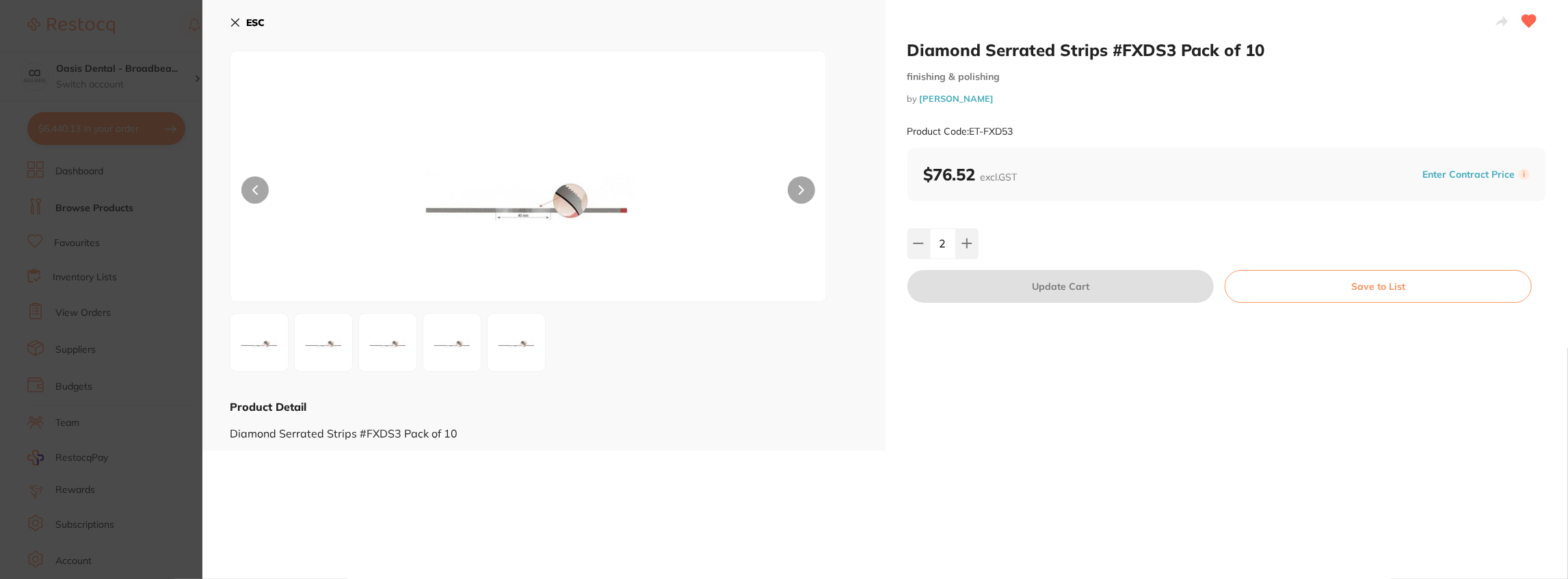
click at [237, 21] on icon at bounding box center [235, 22] width 8 height 8
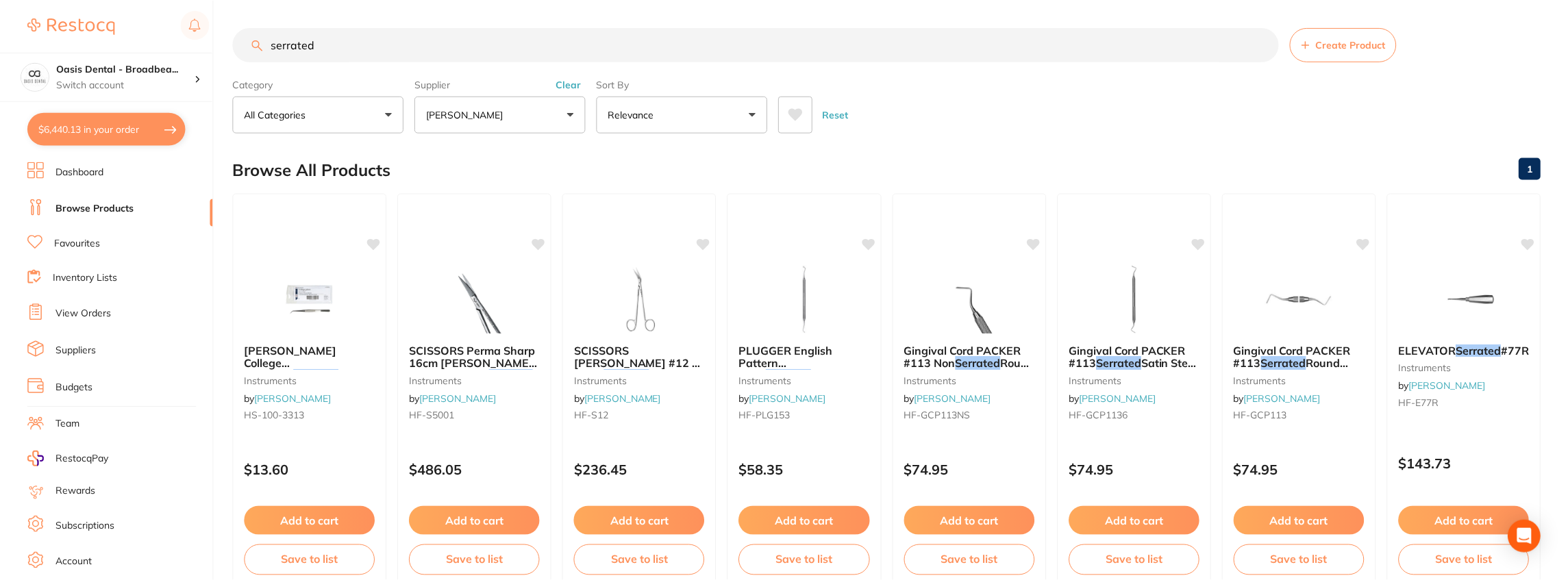
scroll to position [482, 0]
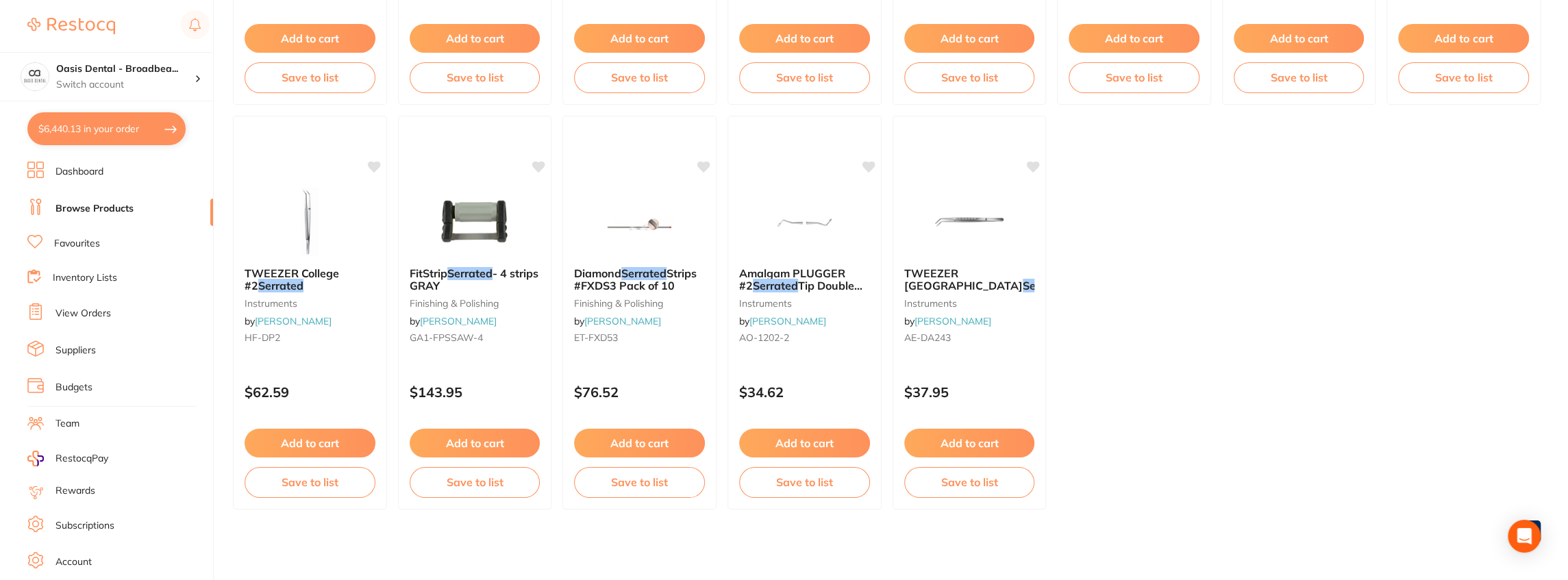
click at [1244, 248] on ul "HENRY SCHEIN College Tweezers Serrated Edge Size 317 instruments by Henry Schei…" at bounding box center [887, 111] width 1308 height 798
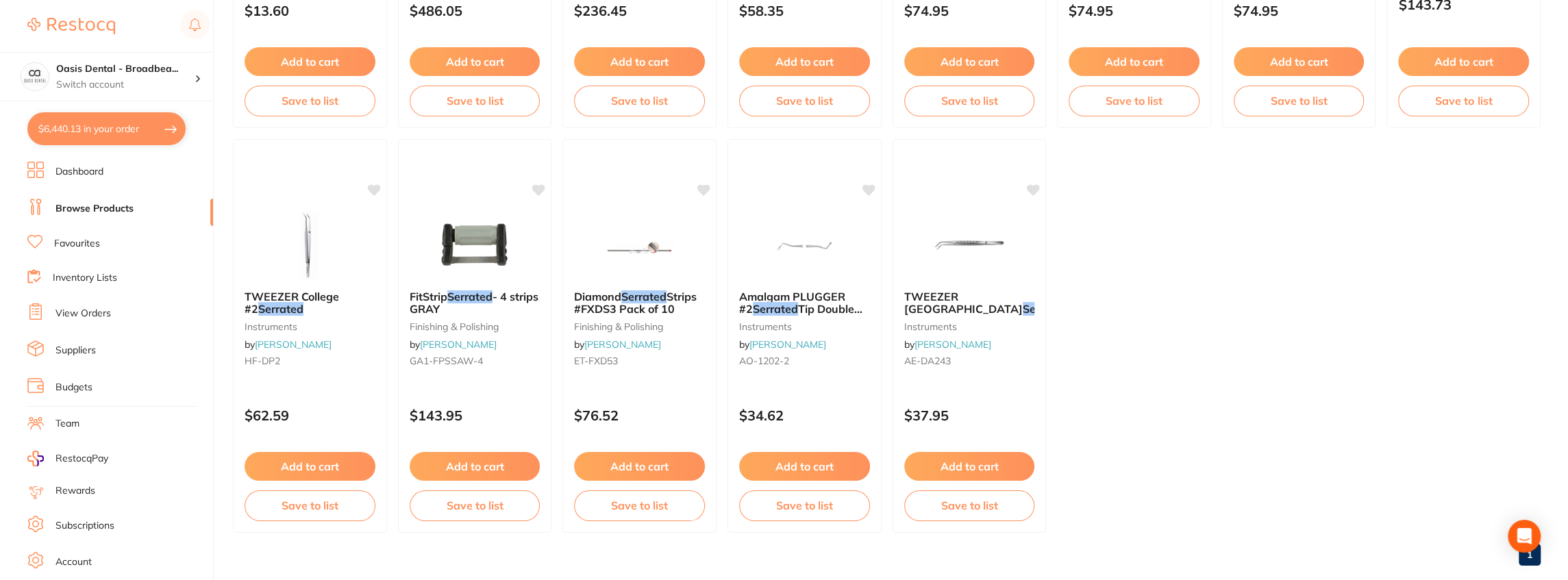
scroll to position [436, 0]
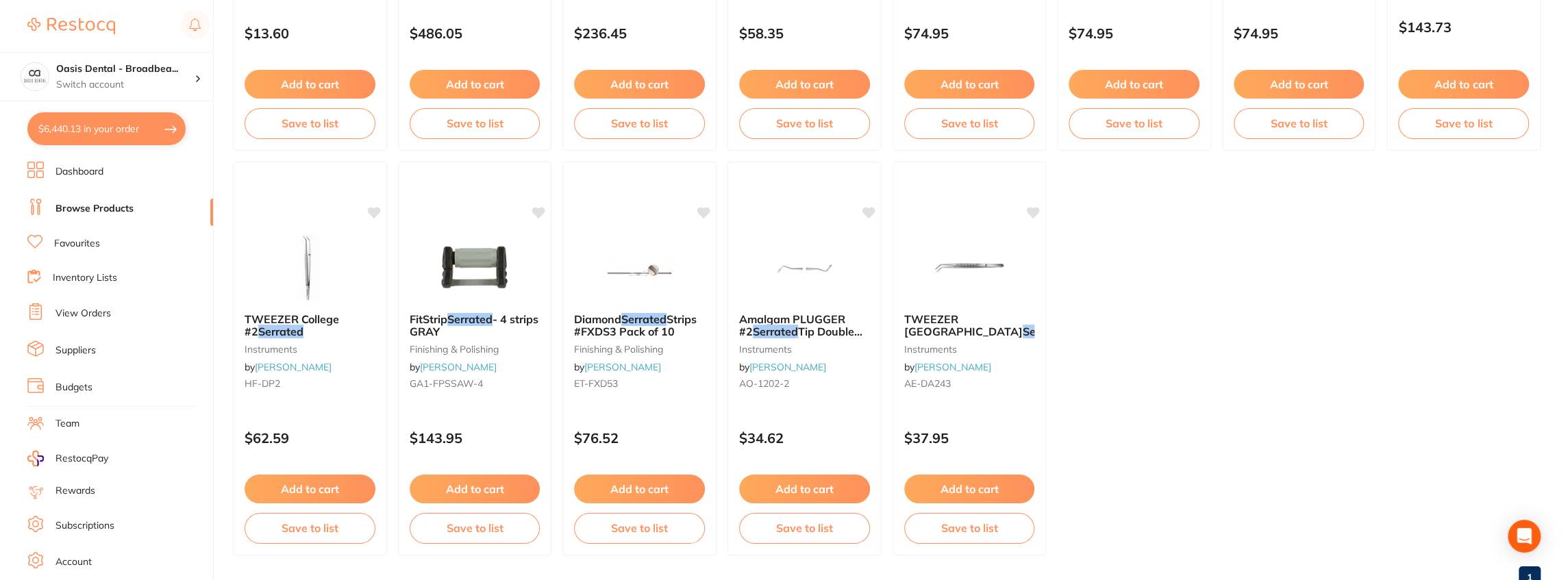
click at [127, 132] on button "$6,440.13 in your order" at bounding box center [106, 129] width 159 height 33
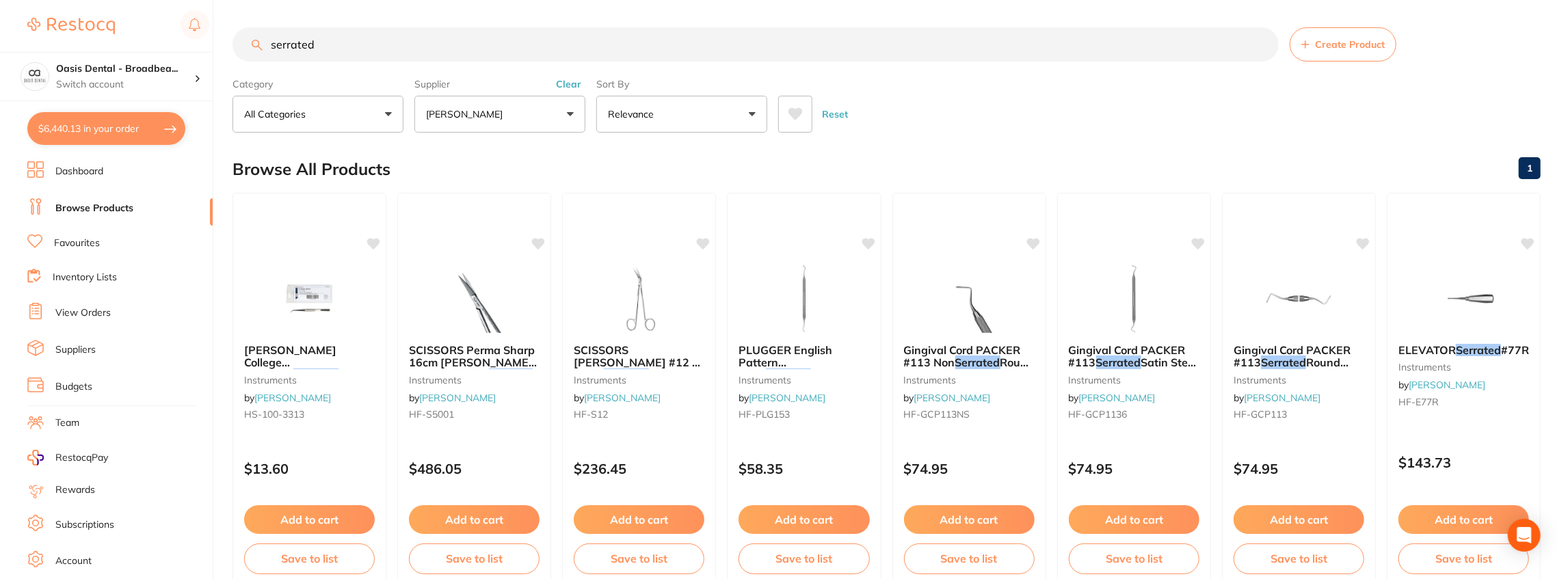
checkbox input "true"
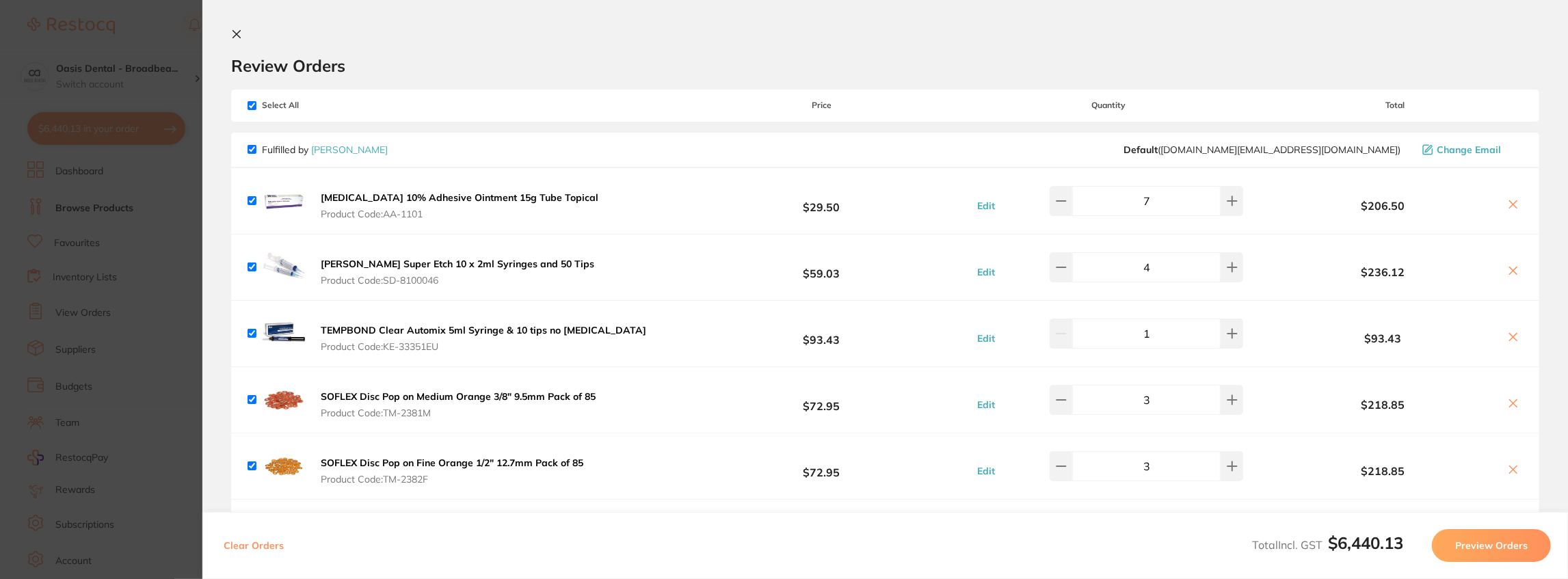
click at [234, 32] on icon at bounding box center [236, 34] width 11 height 11
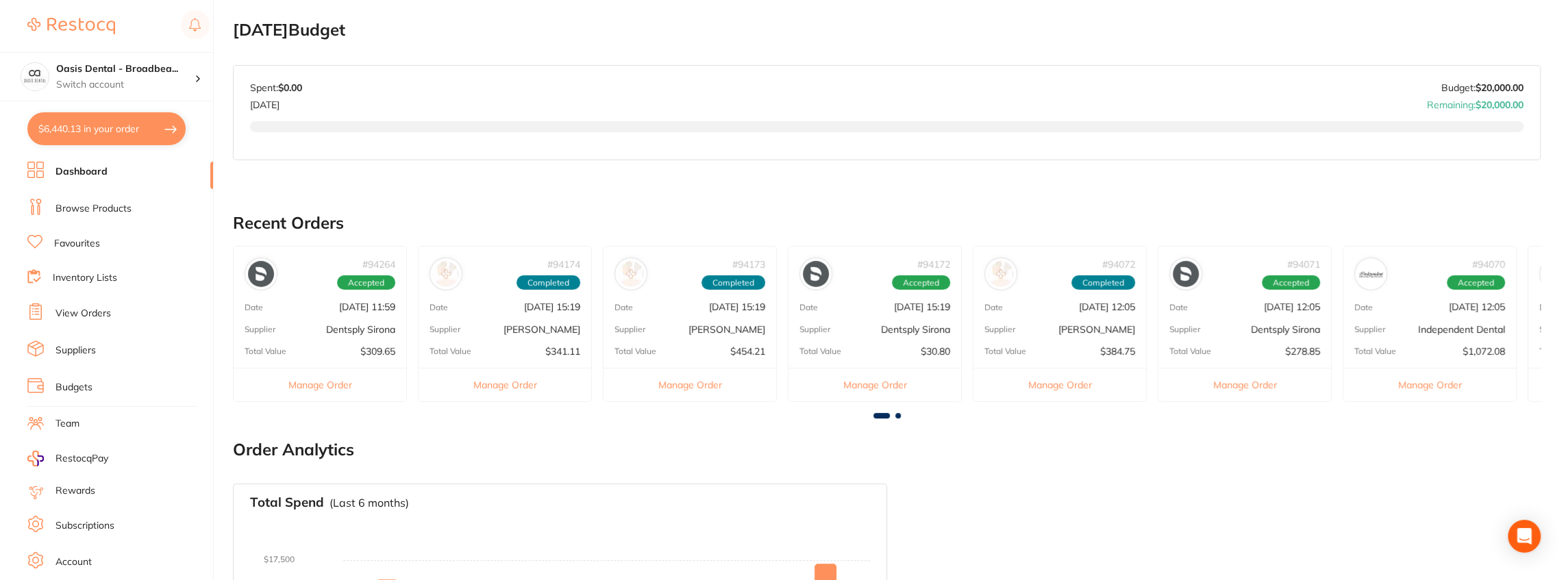
scroll to position [205, 0]
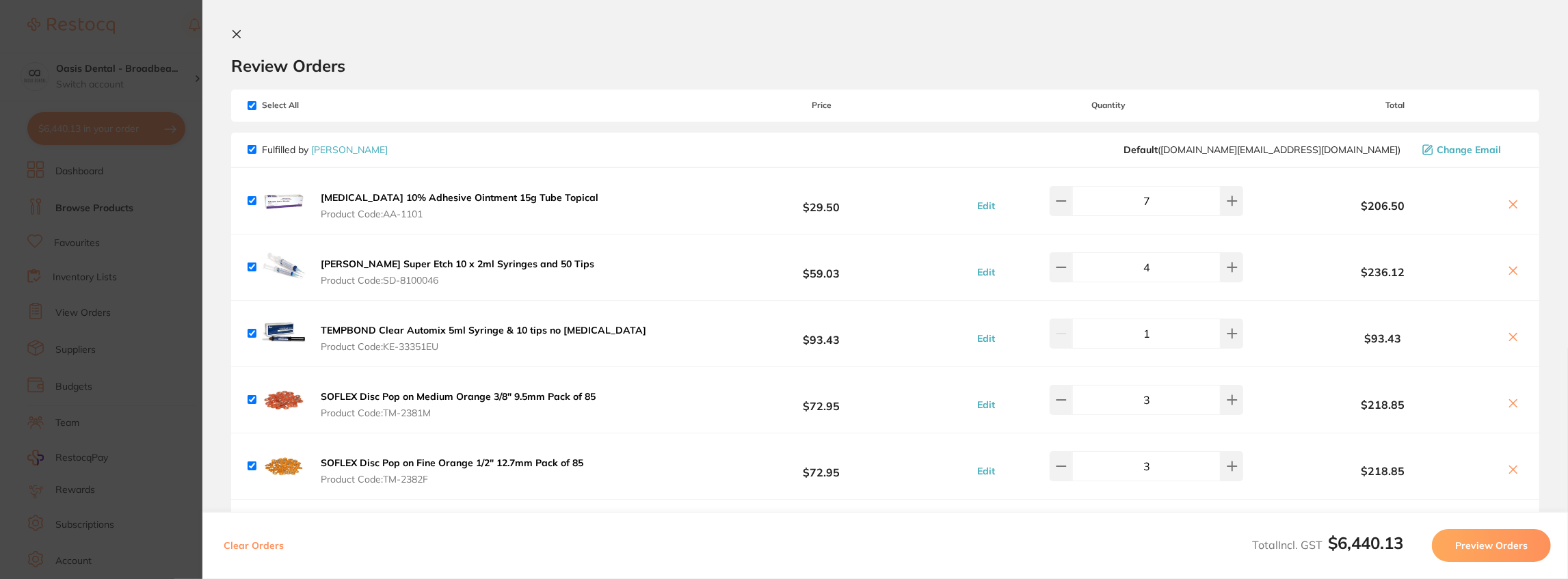
scroll to position [406, 0]
click at [240, 33] on icon at bounding box center [236, 34] width 11 height 11
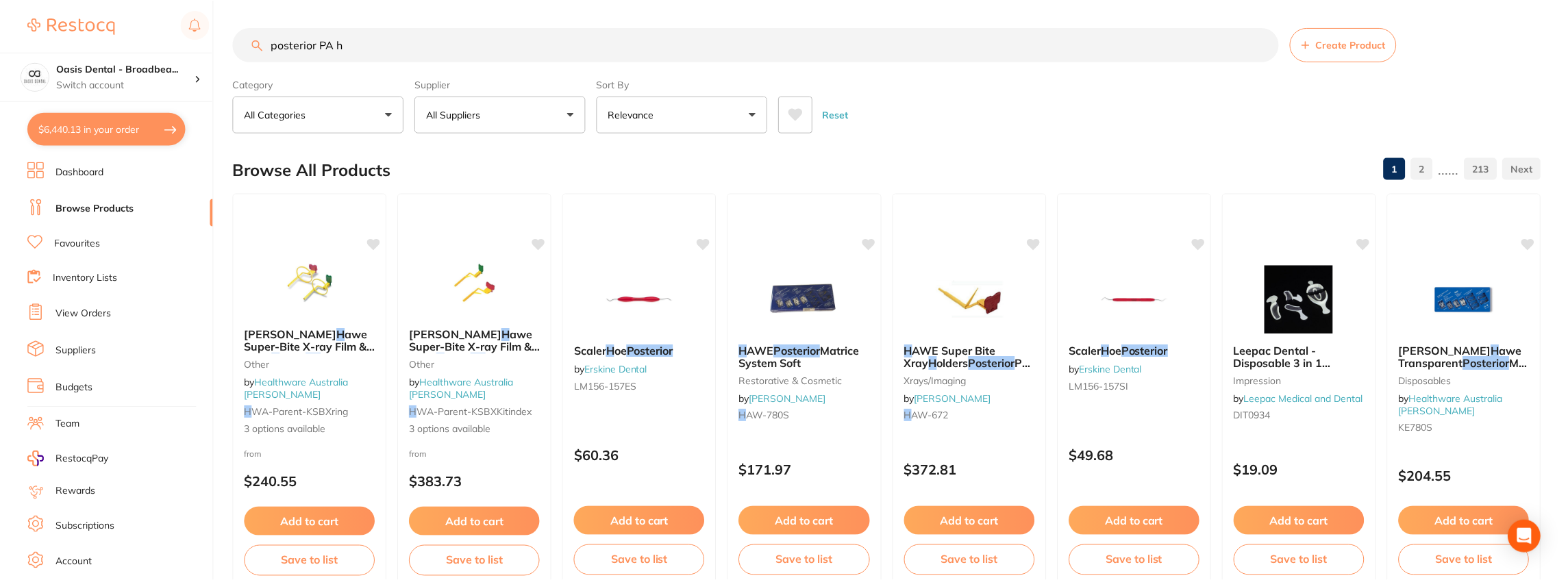
scroll to position [2, 0]
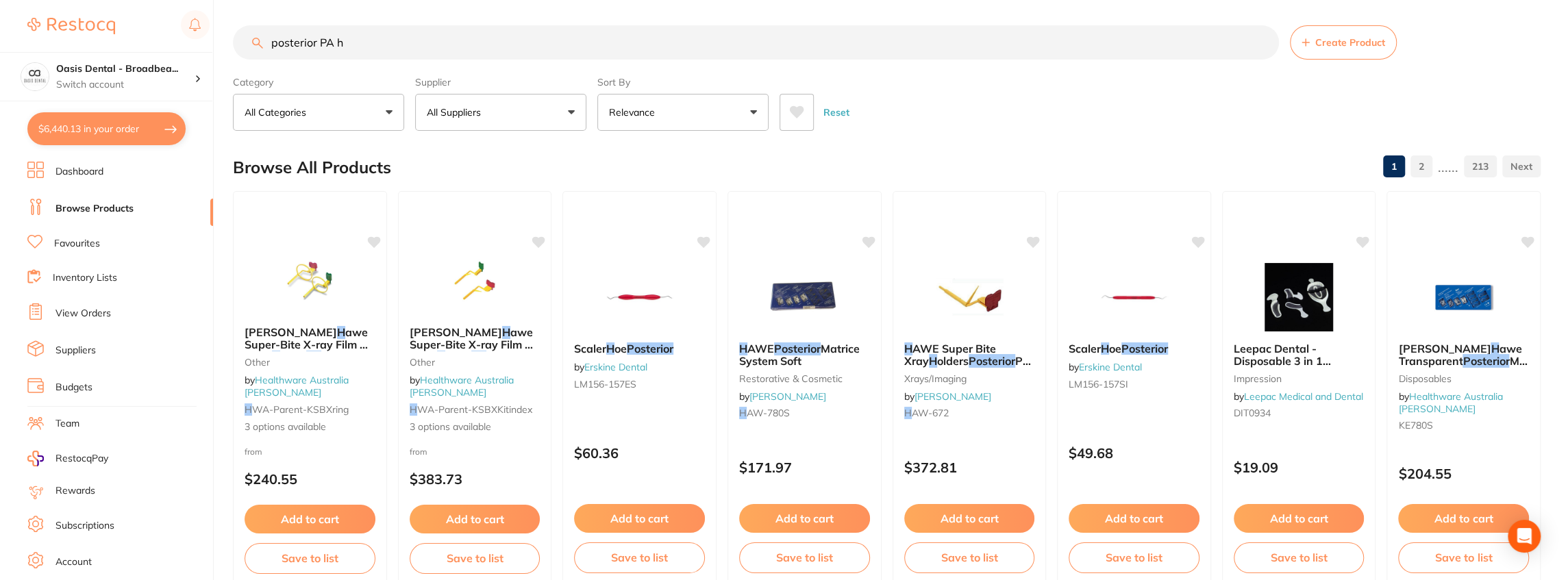
click at [408, 28] on input "posterior PA h" at bounding box center [756, 43] width 1046 height 34
drag, startPoint x: 402, startPoint y: 38, endPoint x: 236, endPoint y: 36, distance: 166.0
click at [236, 36] on input "posterior PA h" at bounding box center [756, 43] width 1046 height 34
type input "\"
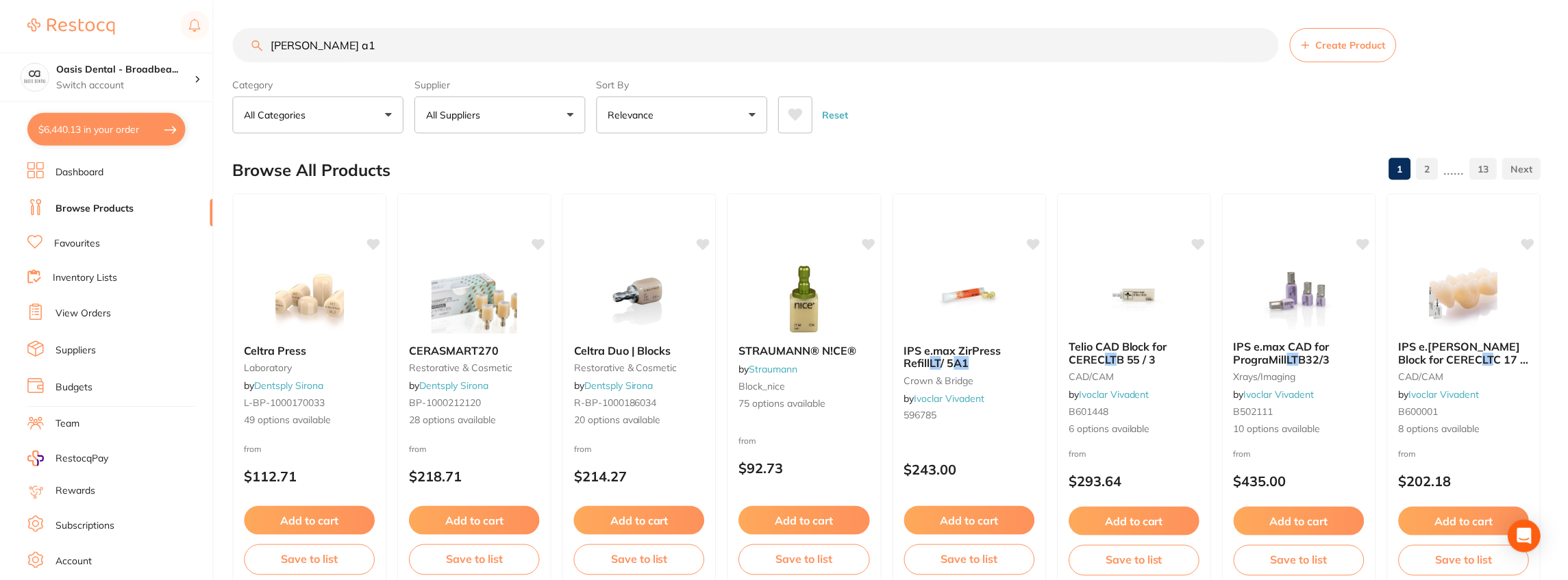
scroll to position [325, 0]
type input "lisi lt a1"
click at [95, 243] on link "Favourites" at bounding box center [77, 244] width 46 height 14
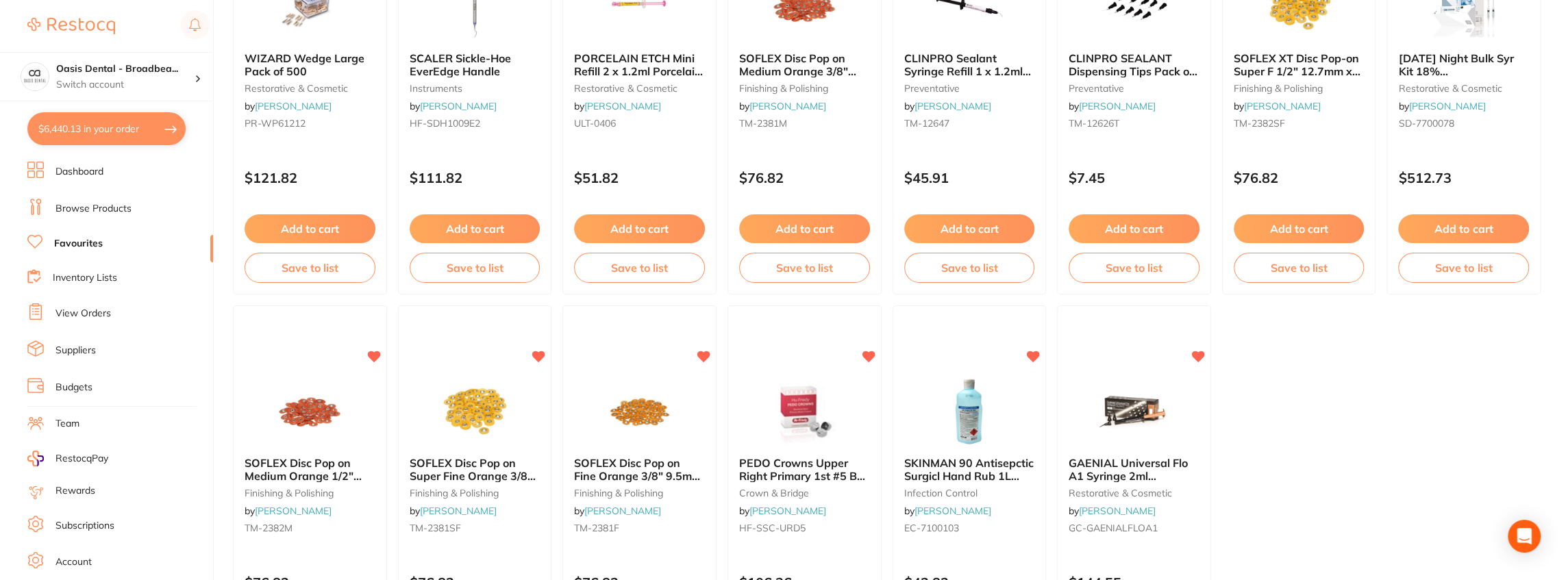
scroll to position [2472, 0]
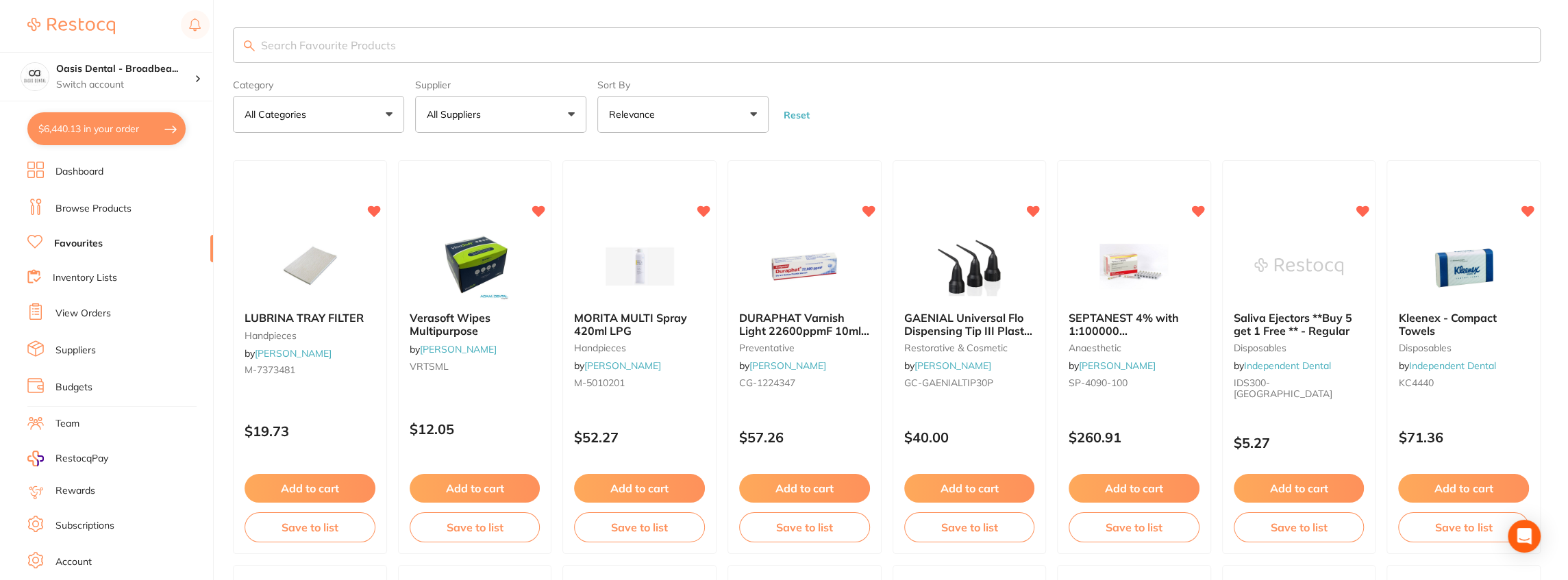
click at [469, 37] on input "search" at bounding box center [887, 45] width 1308 height 36
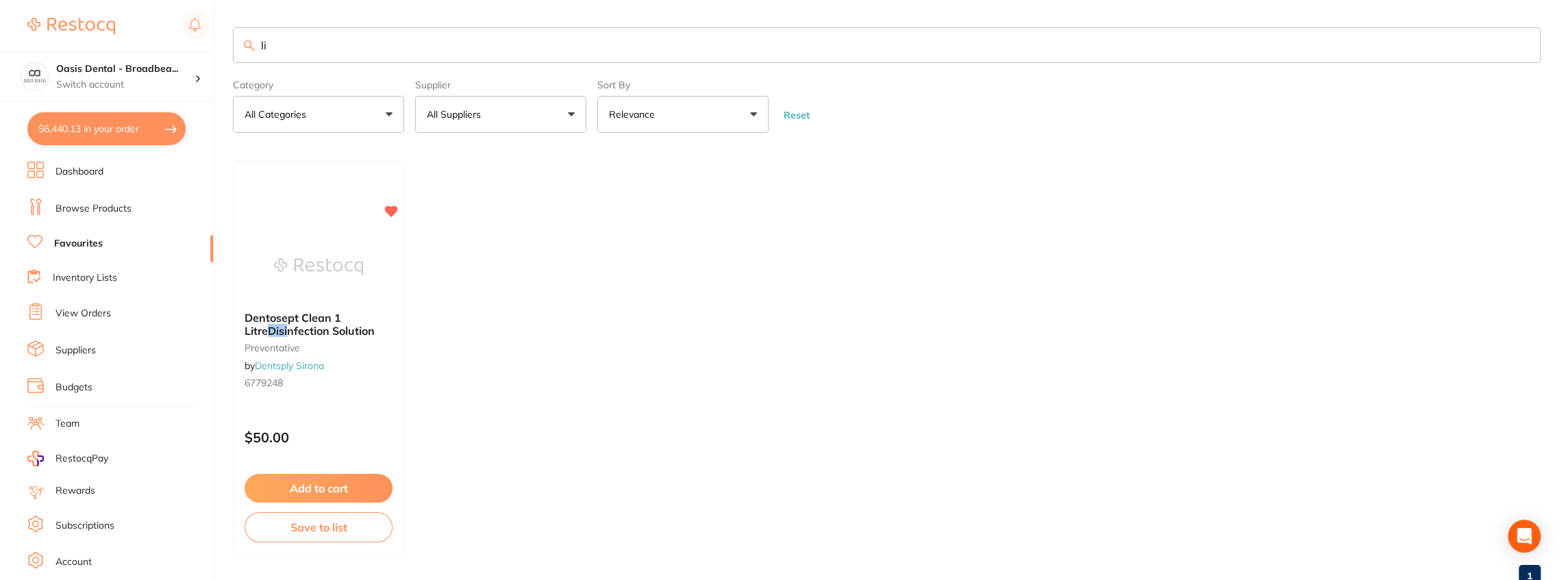
type input "l"
drag, startPoint x: 289, startPoint y: 44, endPoint x: 110, endPoint y: 30, distance: 179.5
click at [110, 30] on div "$6,440.13 Oasis Dental - Broadbea... Switch account Oasis Dental - Broadbeach $…" at bounding box center [784, 290] width 1568 height 580
click at [298, 41] on input "lt lisi" at bounding box center [887, 45] width 1308 height 36
click at [346, 37] on input "lt lisi" at bounding box center [887, 45] width 1308 height 36
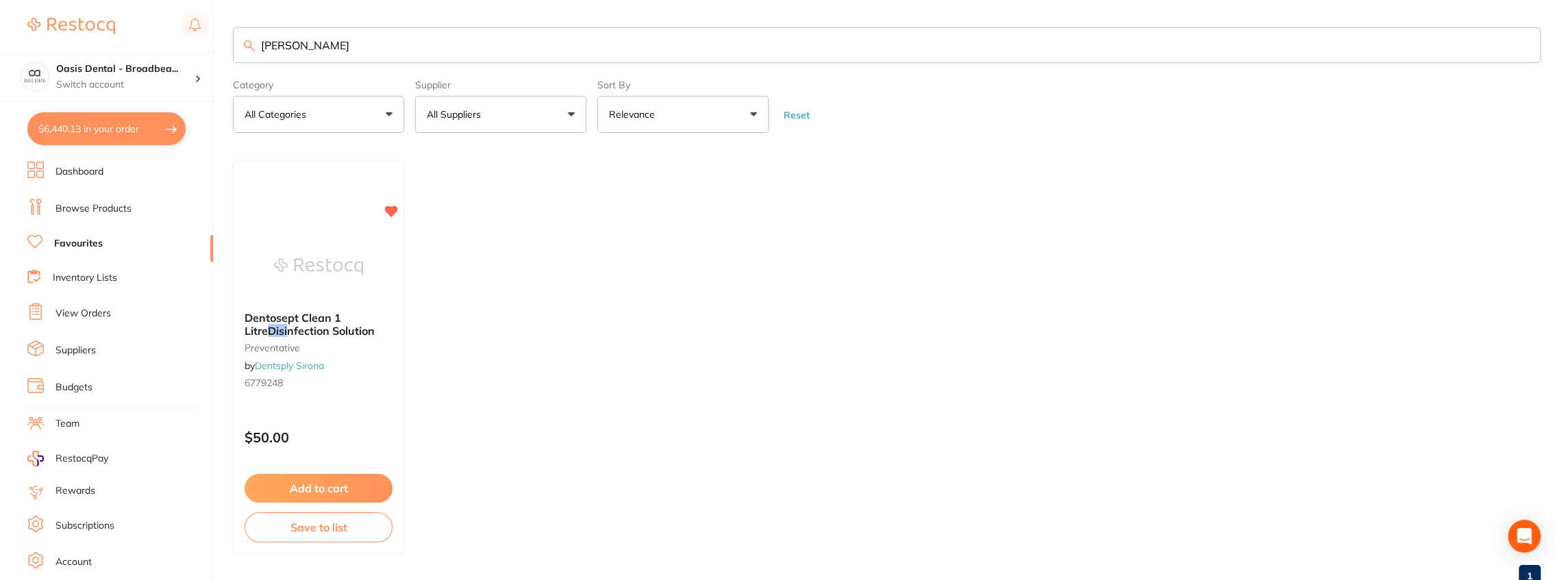
drag, startPoint x: 272, startPoint y: 44, endPoint x: 210, endPoint y: 34, distance: 62.8
click at [210, 34] on div "$6,440.13 Oasis Dental - Broadbea... Switch account Oasis Dental - Broadbeach $…" at bounding box center [784, 290] width 1568 height 580
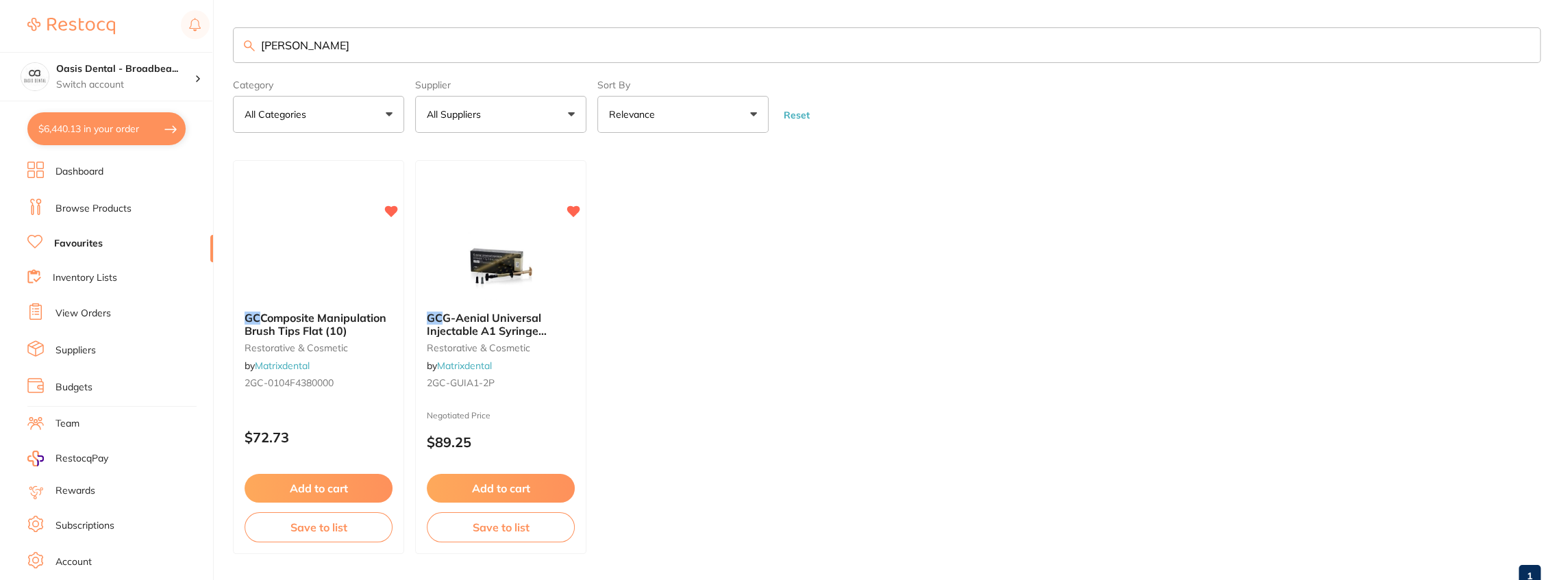
type input "gc lisi"
click at [62, 241] on link "Favourites" at bounding box center [78, 244] width 49 height 14
drag, startPoint x: 354, startPoint y: 46, endPoint x: 130, endPoint y: 23, distance: 225.2
click at [130, 23] on div "$6,440.13 Oasis Dental - Broadbea... Switch account Oasis Dental - Broadbeach $…" at bounding box center [784, 290] width 1568 height 580
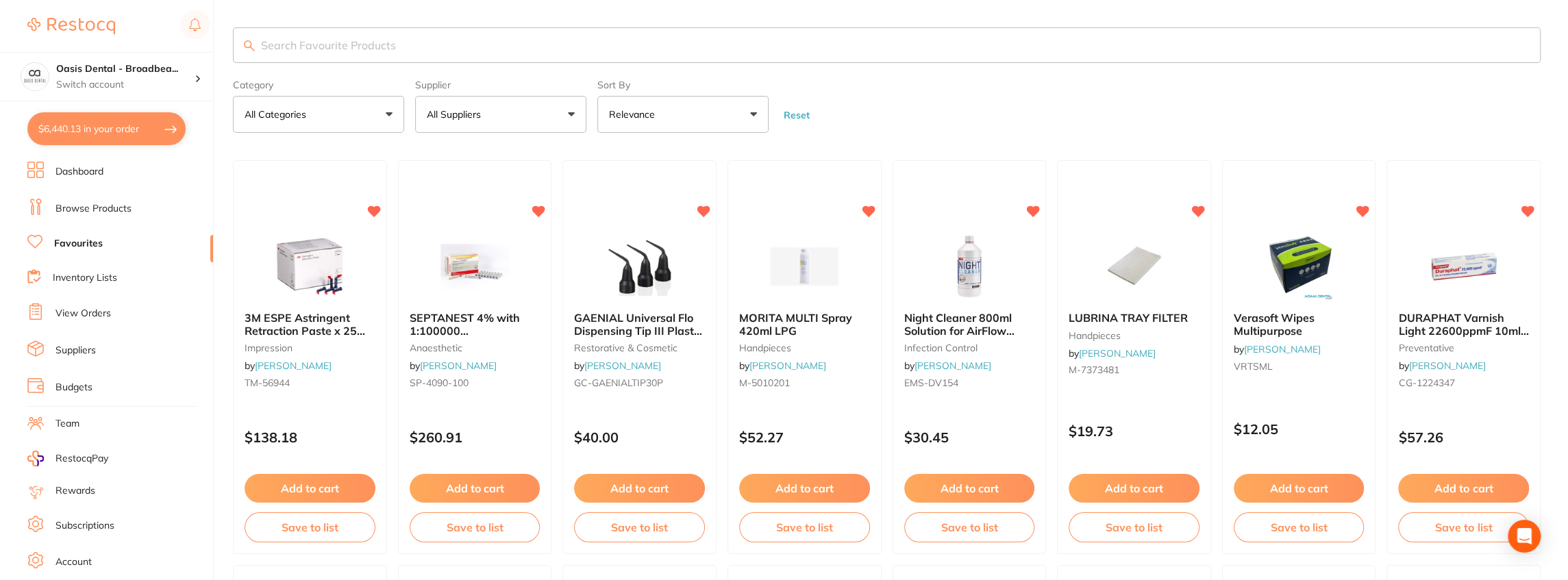
click at [93, 204] on link "Browse Products" at bounding box center [93, 209] width 76 height 14
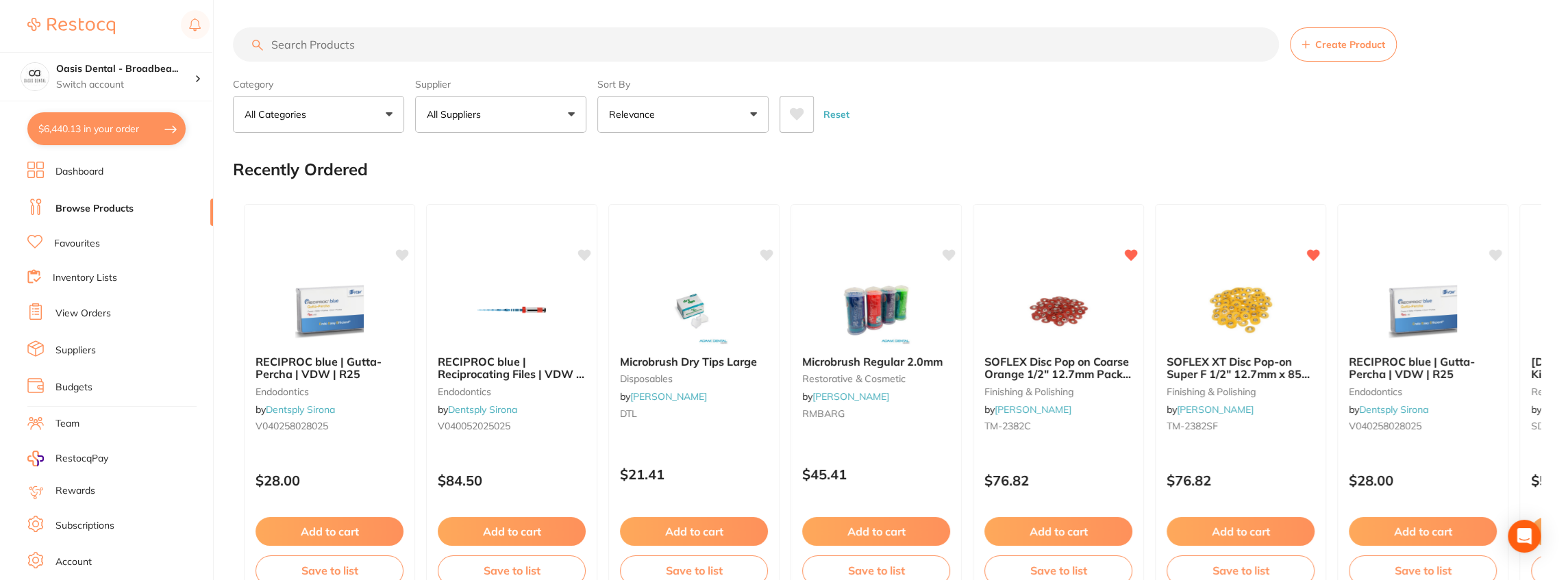
click at [364, 48] on input "search" at bounding box center [756, 45] width 1046 height 34
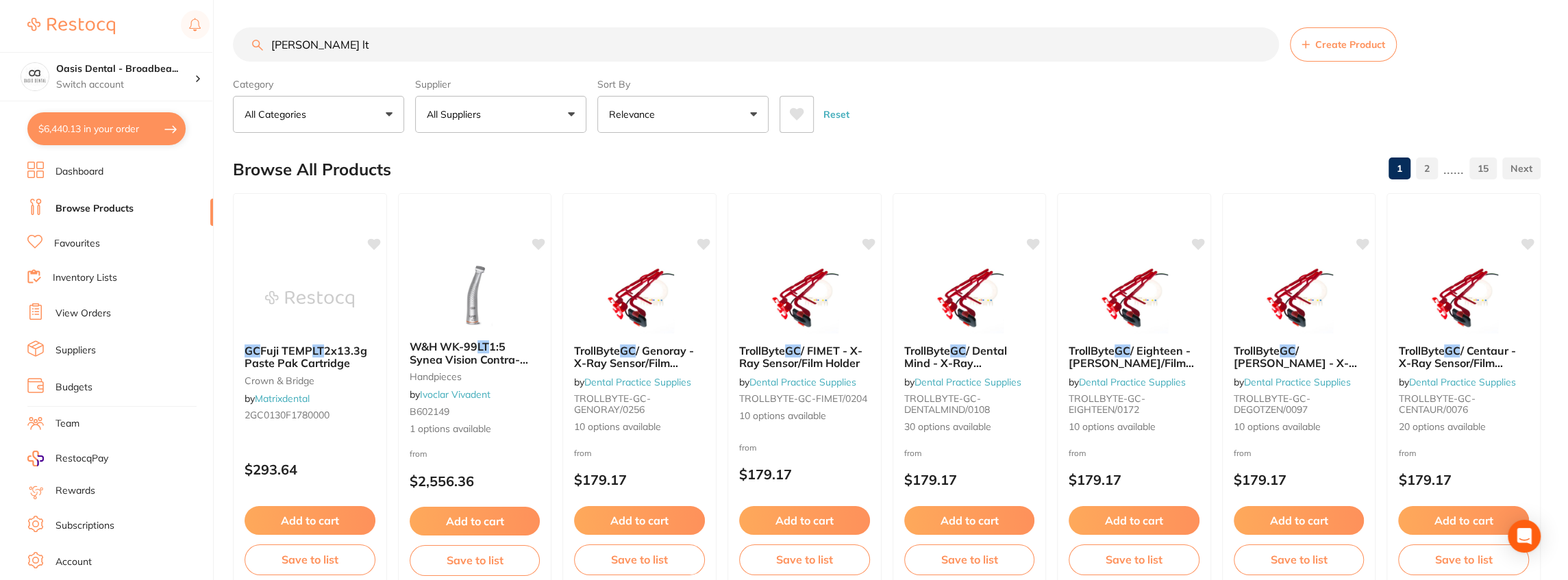
click at [367, 39] on input "gc lisi lt" at bounding box center [756, 45] width 1046 height 34
type input "gc lisi lt"
click at [954, 99] on div "Reset" at bounding box center [1154, 109] width 750 height 48
drag, startPoint x: 334, startPoint y: 42, endPoint x: 142, endPoint y: 45, distance: 192.0
click at [142, 45] on div "$6,440.13 Oasis Dental - Broadbea... Switch account Oasis Dental - Broadbeach $…" at bounding box center [784, 290] width 1568 height 580
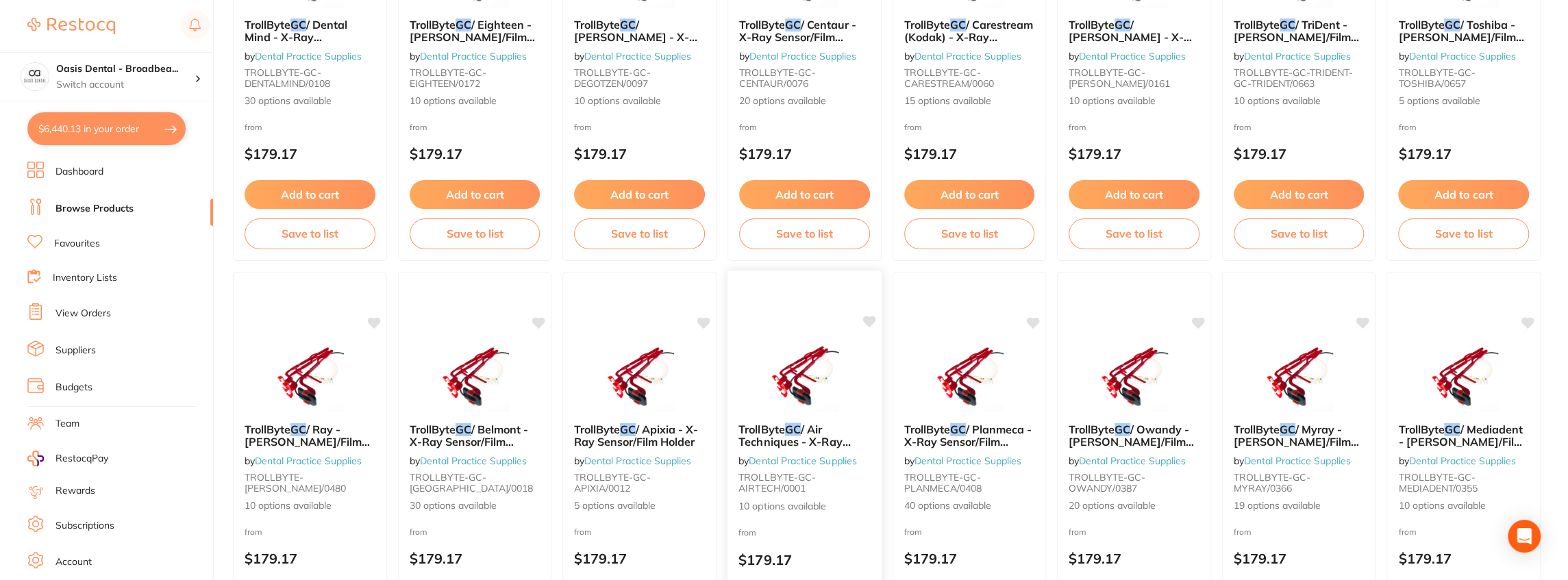
scroll to position [730, 0]
type input "gc Lisi"
click at [101, 312] on link "View Orders" at bounding box center [83, 314] width 56 height 14
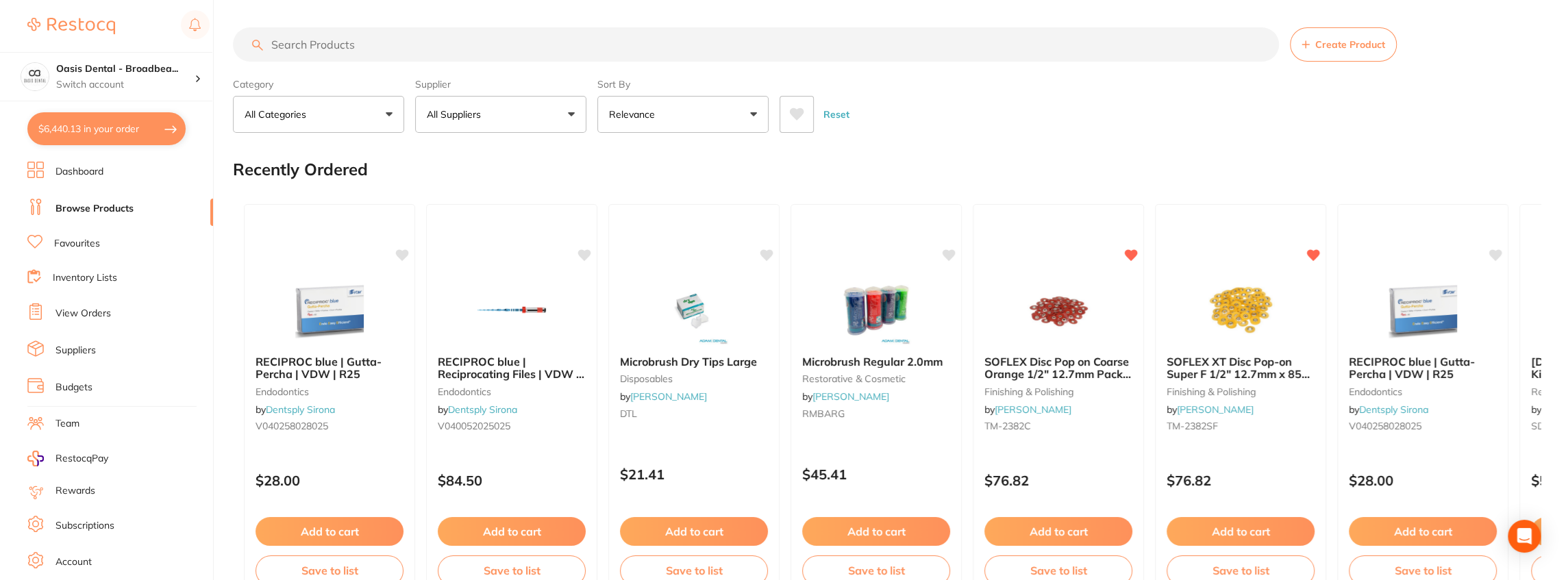
click at [361, 50] on input "search" at bounding box center [756, 45] width 1046 height 34
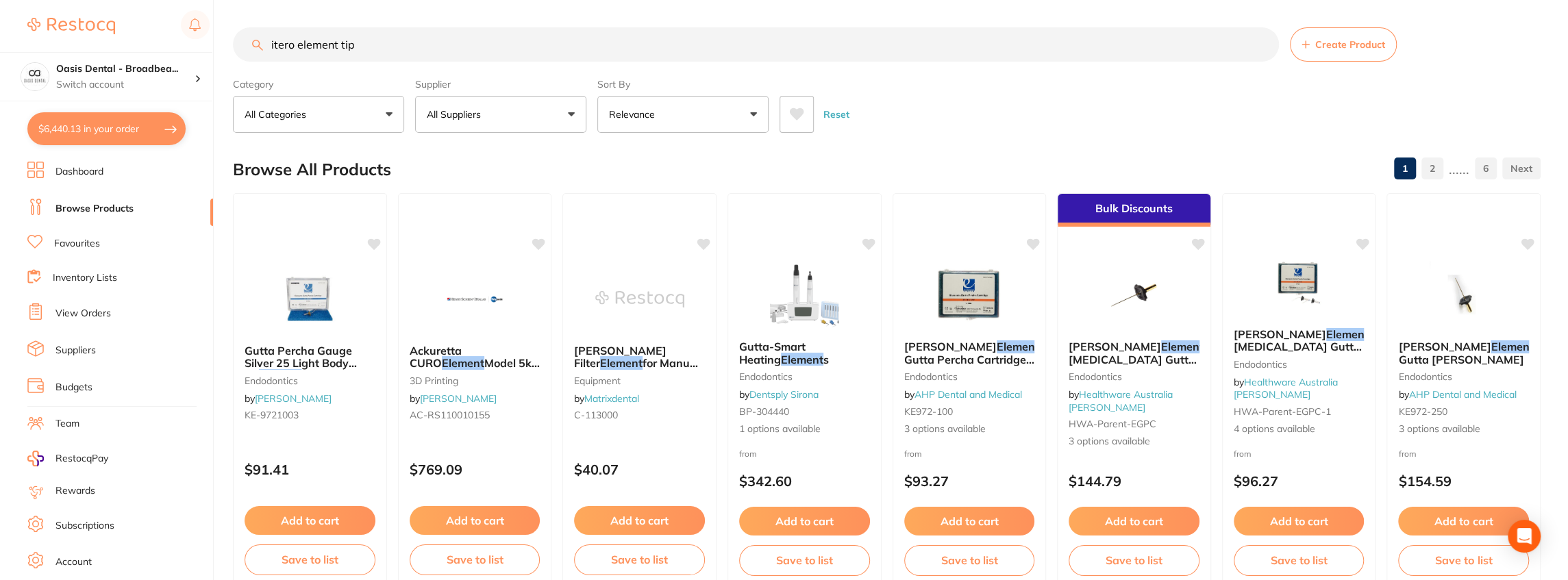
type input "itero element tip"
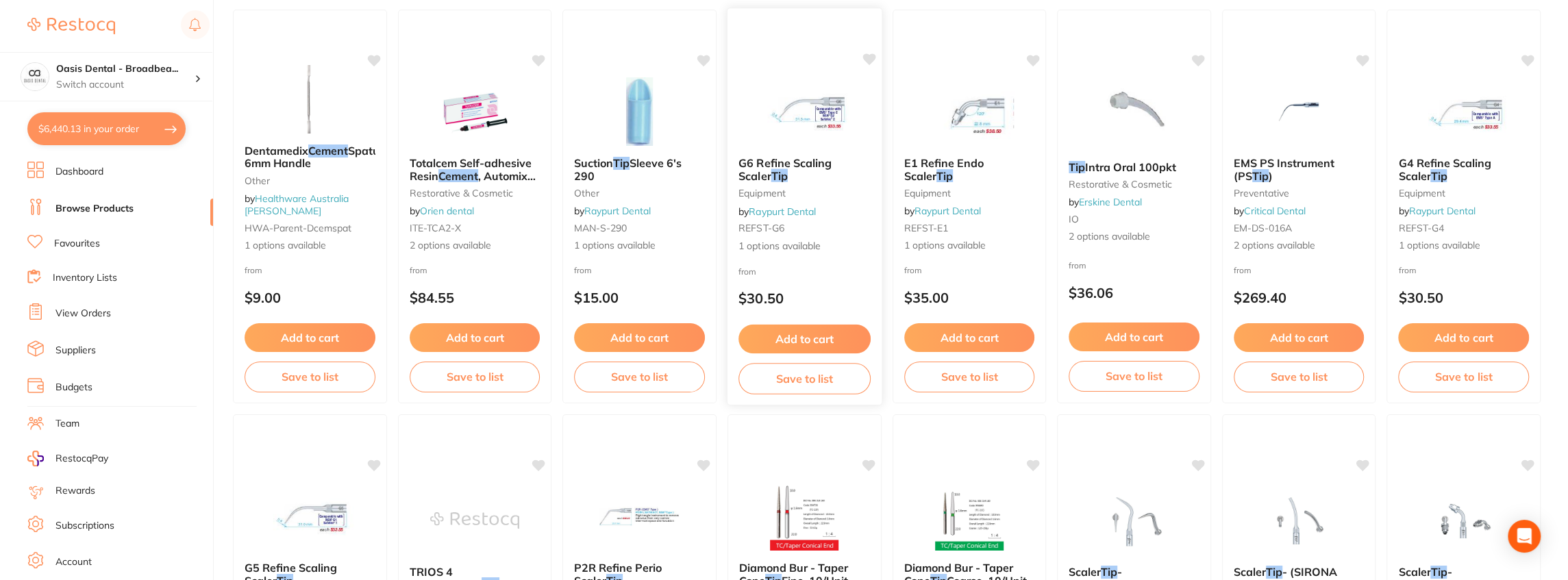
scroll to position [776, 0]
